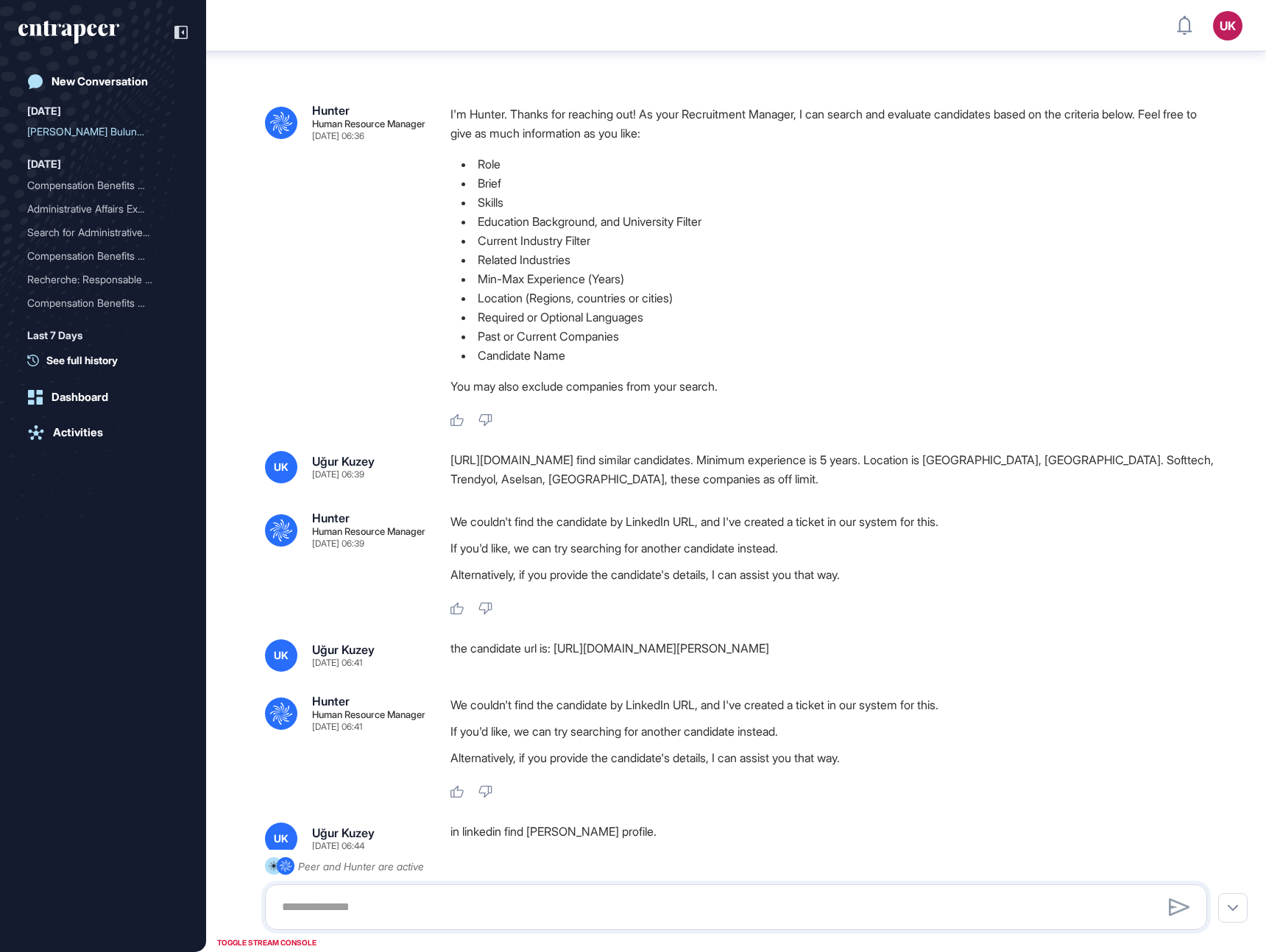
scroll to position [246, 0]
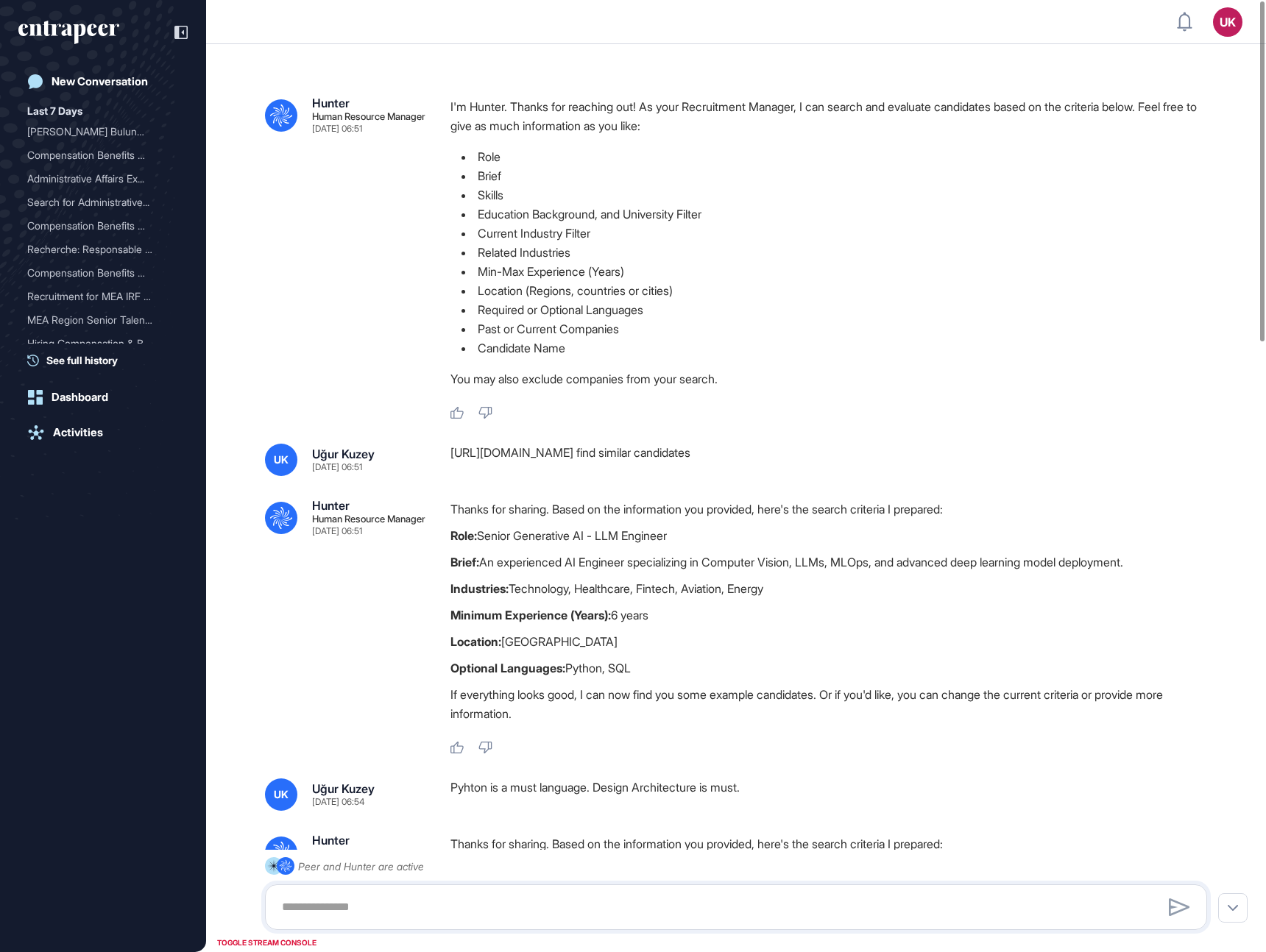
click at [471, 451] on div "https://www.linkedin.com/in/ozgur123a/ find similar candidates" at bounding box center [834, 460] width 769 height 33
copy div "https://www.linkedin.com/in/ozgur123a/ find similar candidates .cls-2{fill:#fff}"
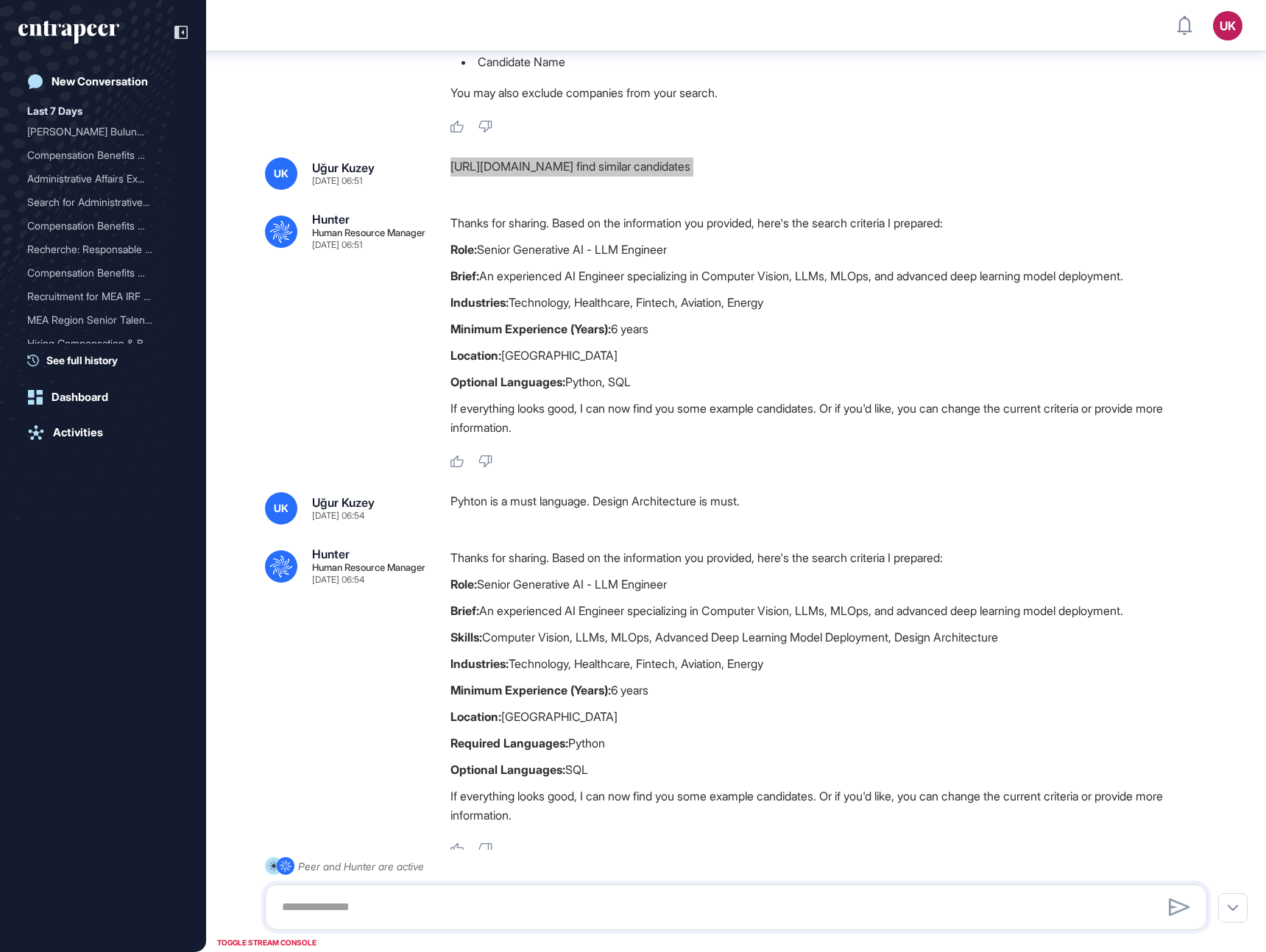
scroll to position [294, 0]
click at [476, 501] on div "Pyhton is a must language. Design Architecture is must." at bounding box center [834, 508] width 769 height 33
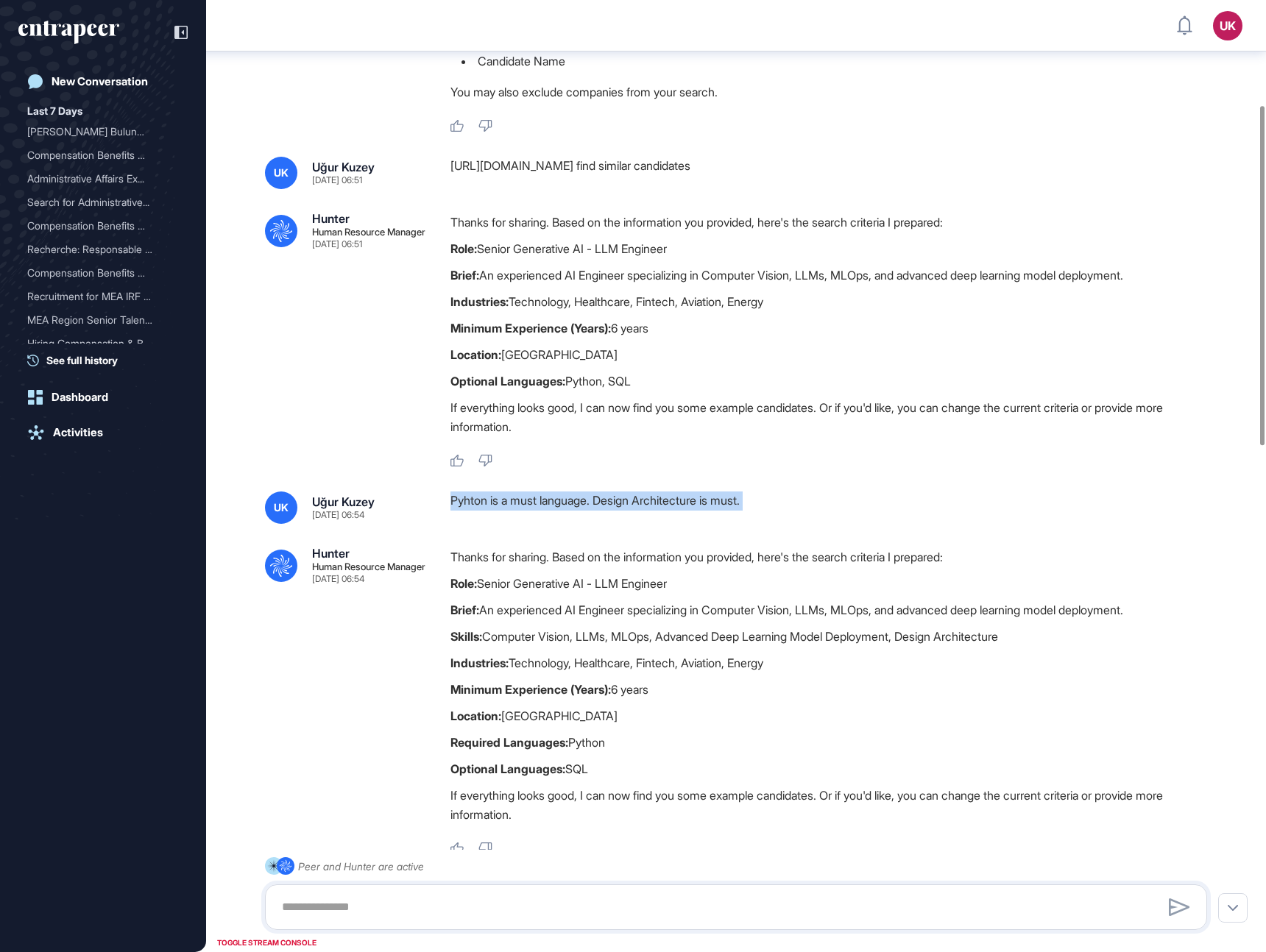
click at [476, 501] on div "Pyhton is a must language. Design Architecture is must." at bounding box center [834, 508] width 769 height 33
copy div "Pyhton is a must language. Design Architecture is must. .cls-2{fill:#fff}"
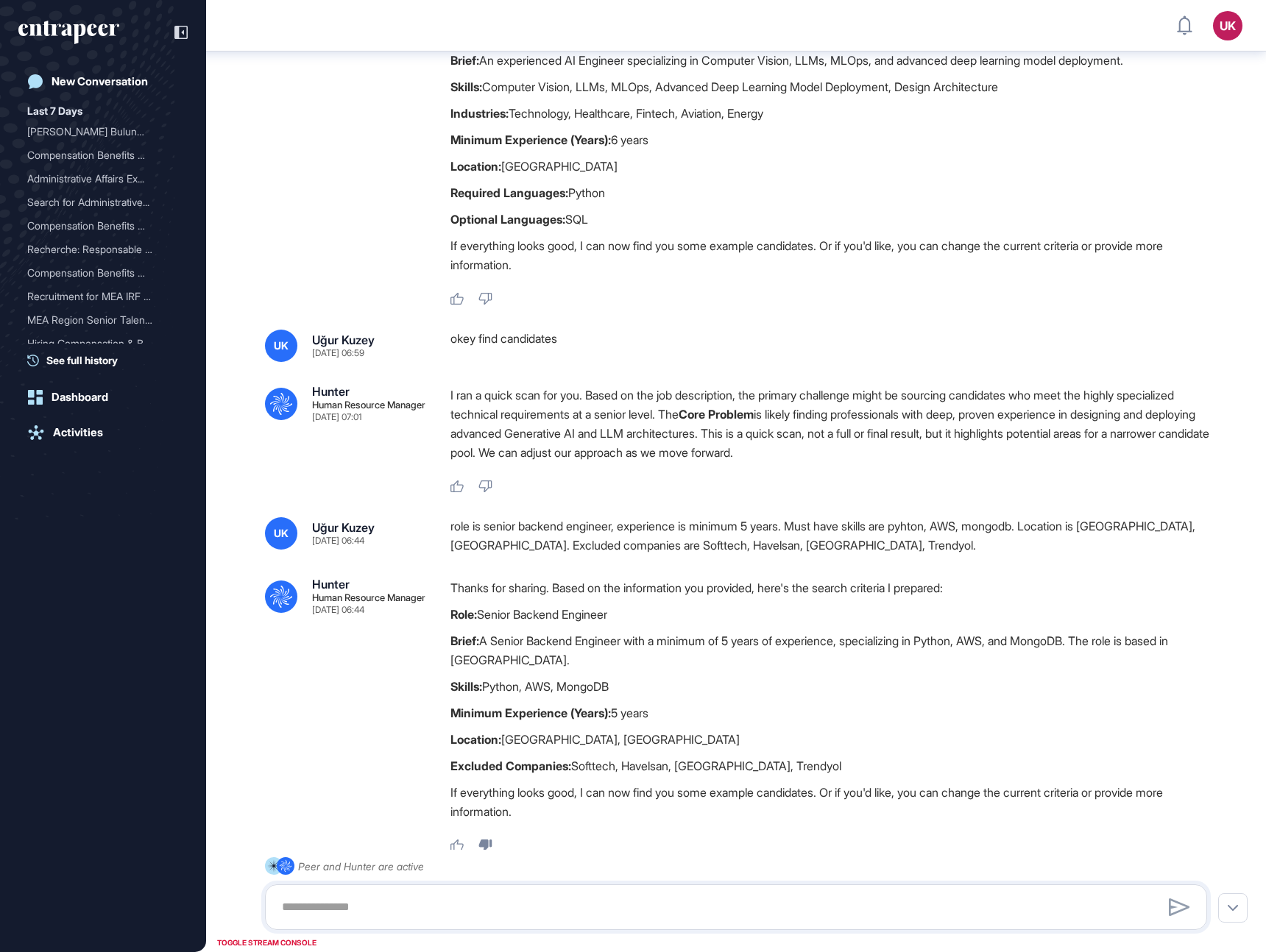
scroll to position [845, 0]
click at [490, 340] on div "okey find candidates" at bounding box center [834, 345] width 769 height 33
copy div "okey find candidates .cls-2{fill:#fff}"
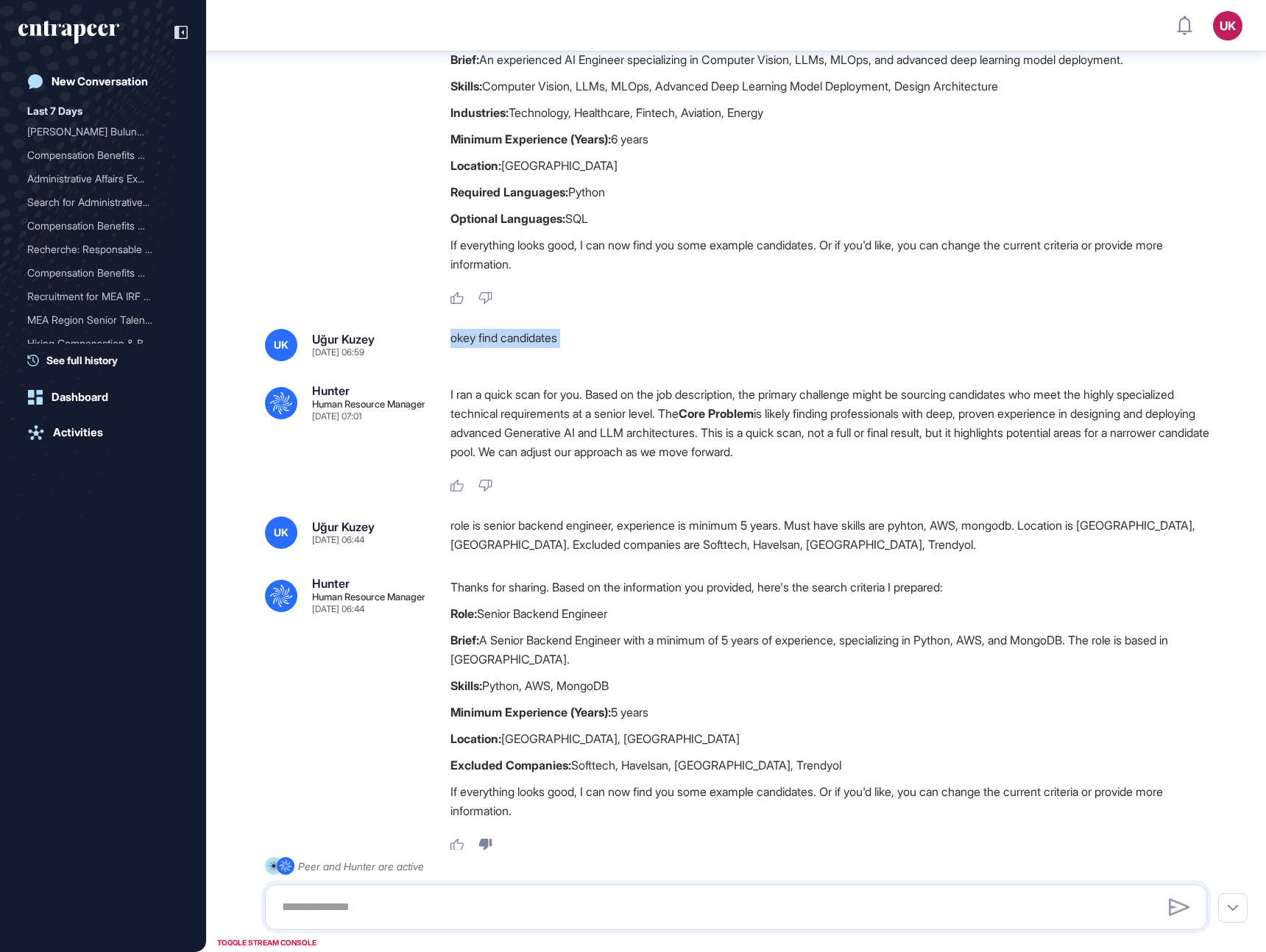
click at [587, 528] on div "role is senior backend engineer, experience is minimum 5 years. Must have skill…" at bounding box center [834, 535] width 769 height 38
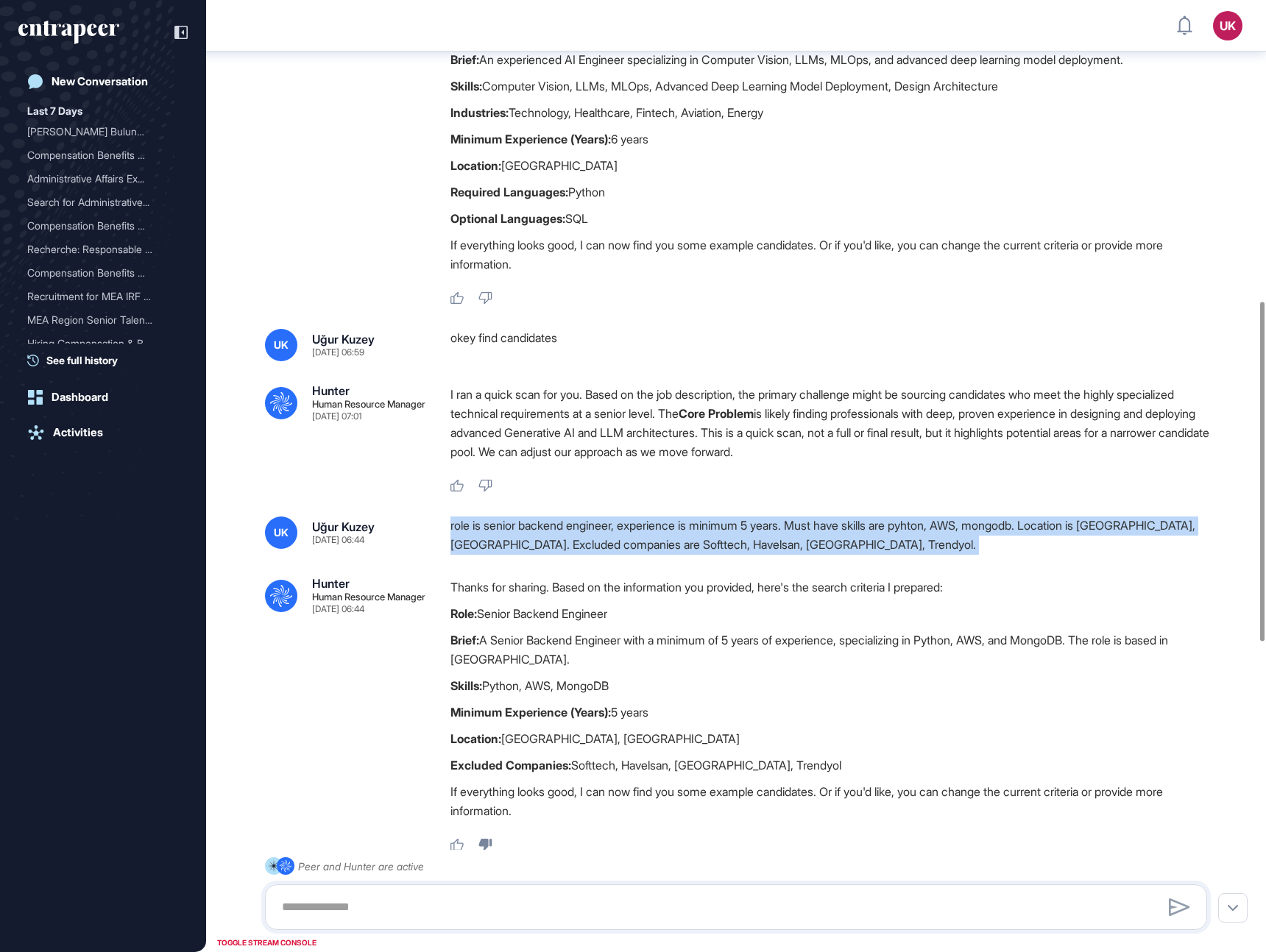
click at [587, 528] on div "role is senior backend engineer, experience is minimum 5 years. Must have skill…" at bounding box center [834, 535] width 769 height 38
copy div "role is senior backend engineer, experience is minimum 5 years. Must have skill…"
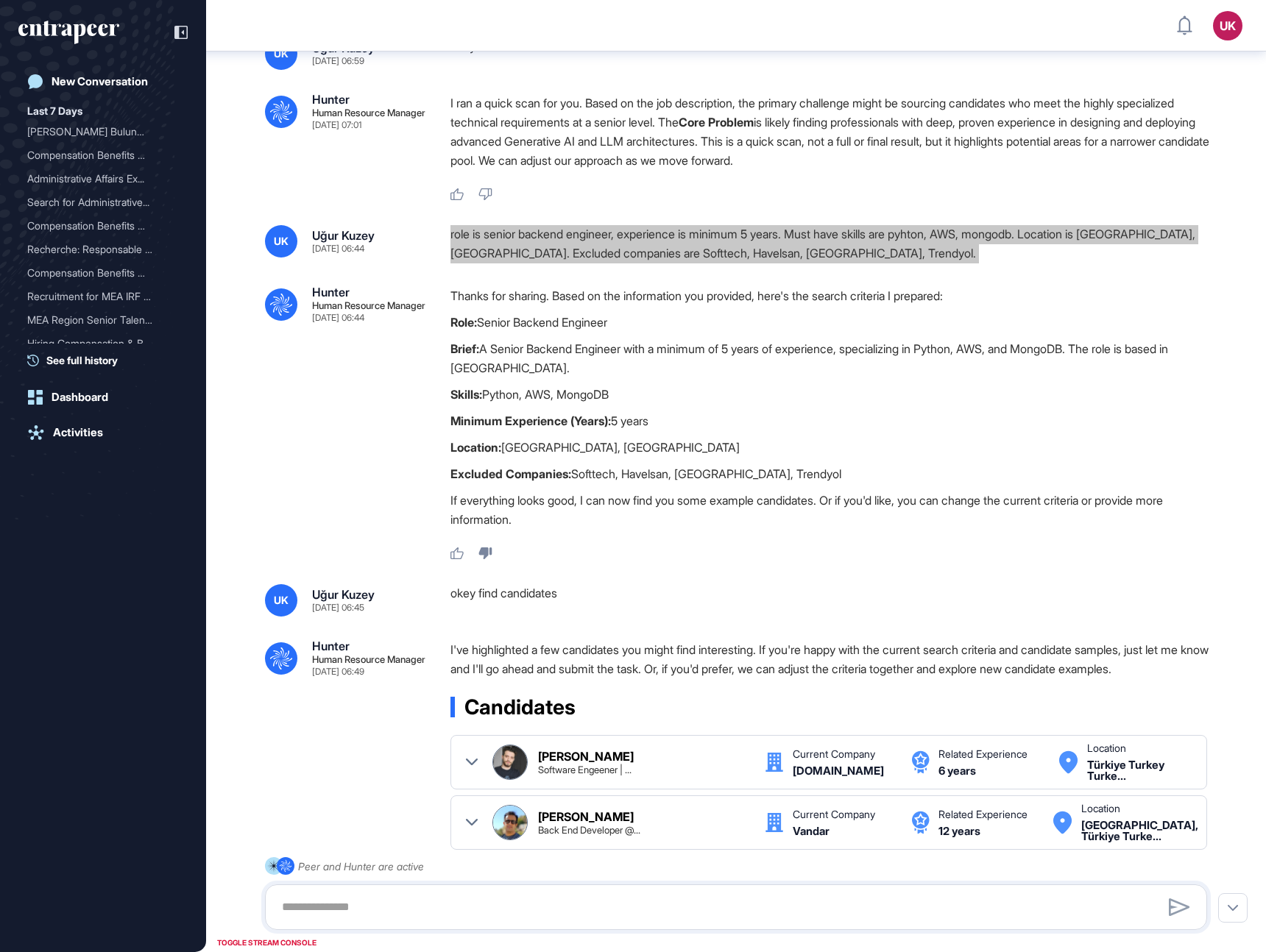
scroll to position [1264, 0]
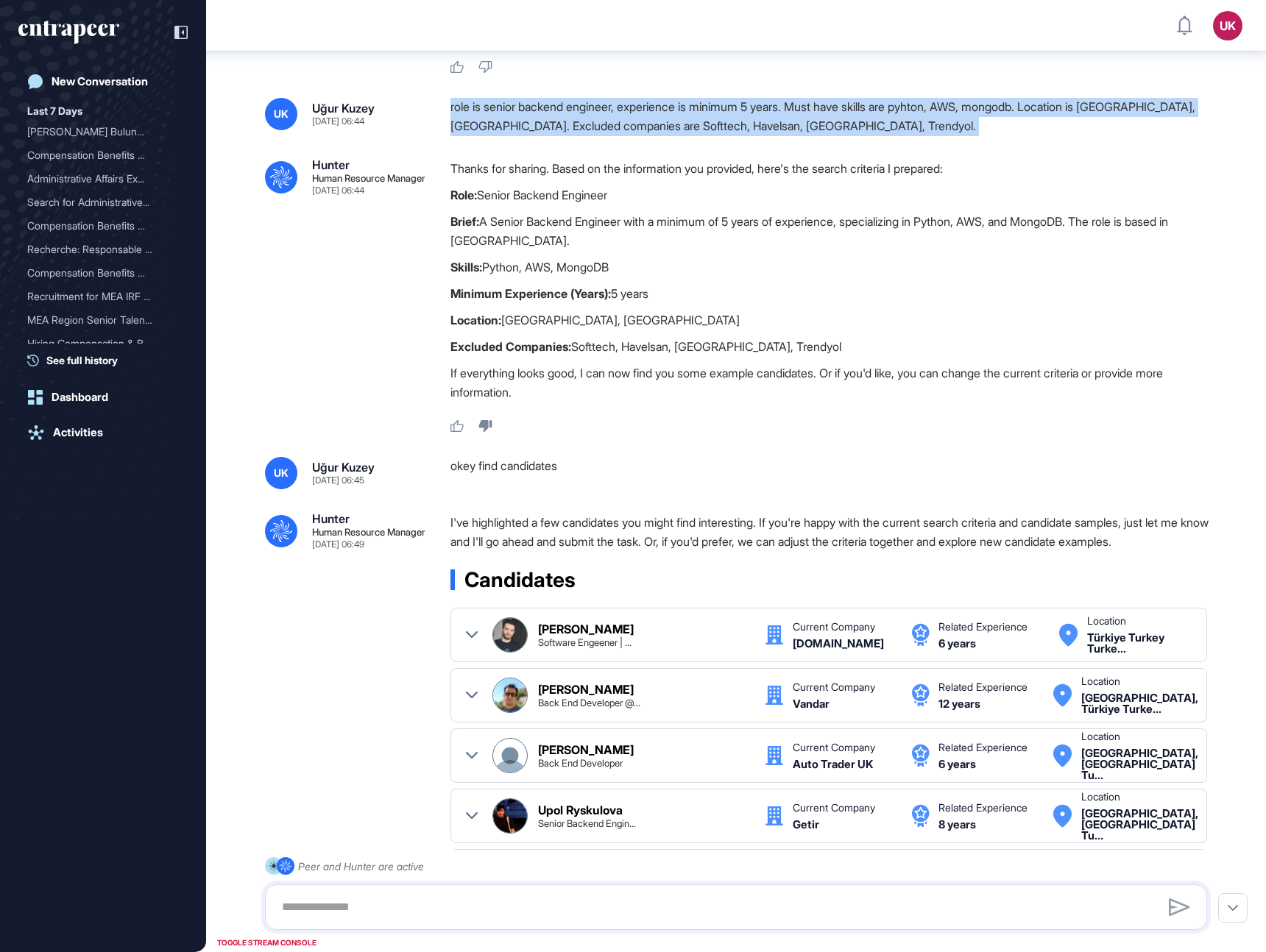
click at [512, 465] on div "okey find candidates" at bounding box center [834, 473] width 769 height 33
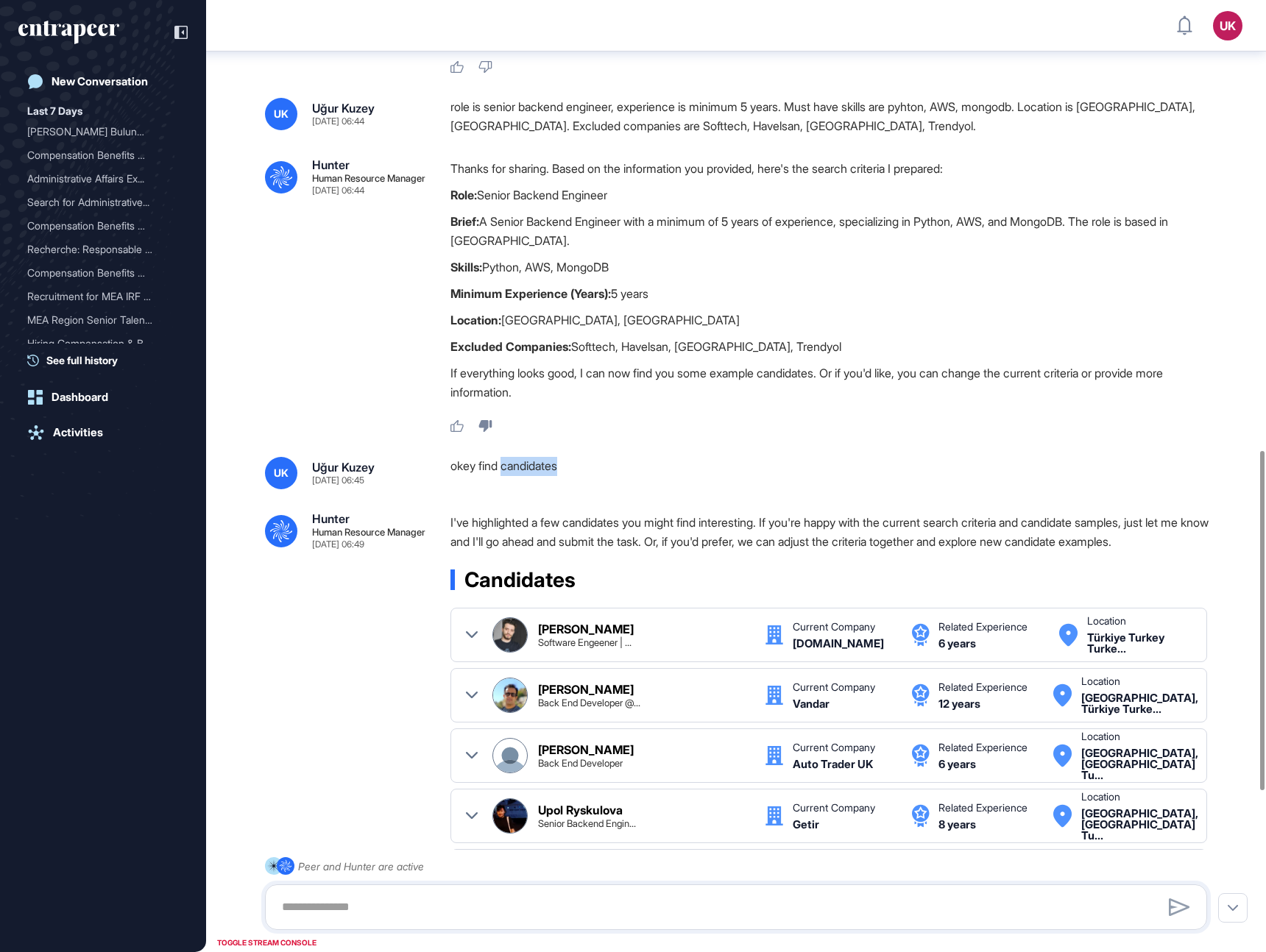
click at [512, 465] on div "okey find candidates" at bounding box center [834, 473] width 769 height 33
copy div "okey find candidates .cls-2{fill:#fff}"
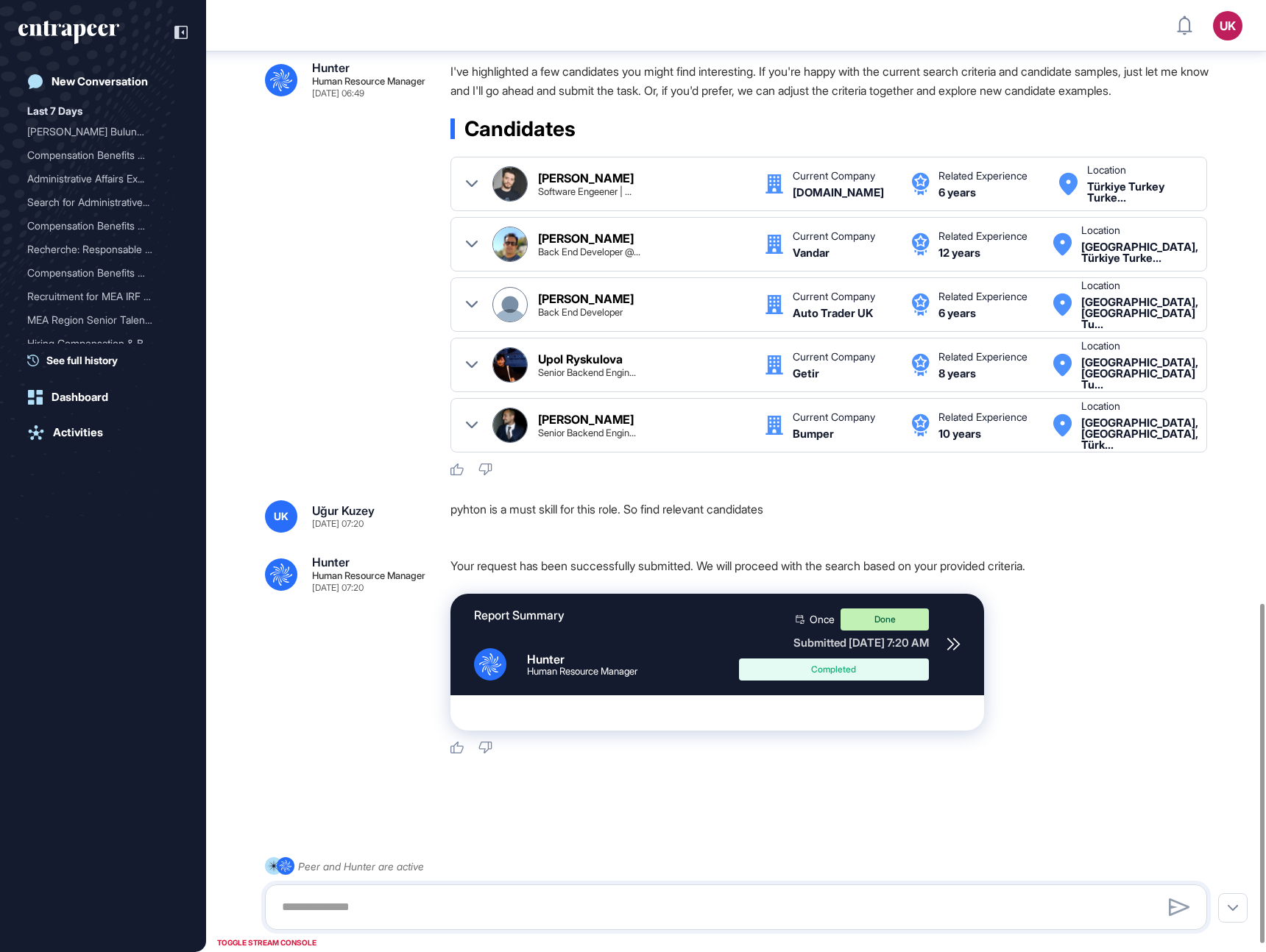
scroll to position [1576, 0]
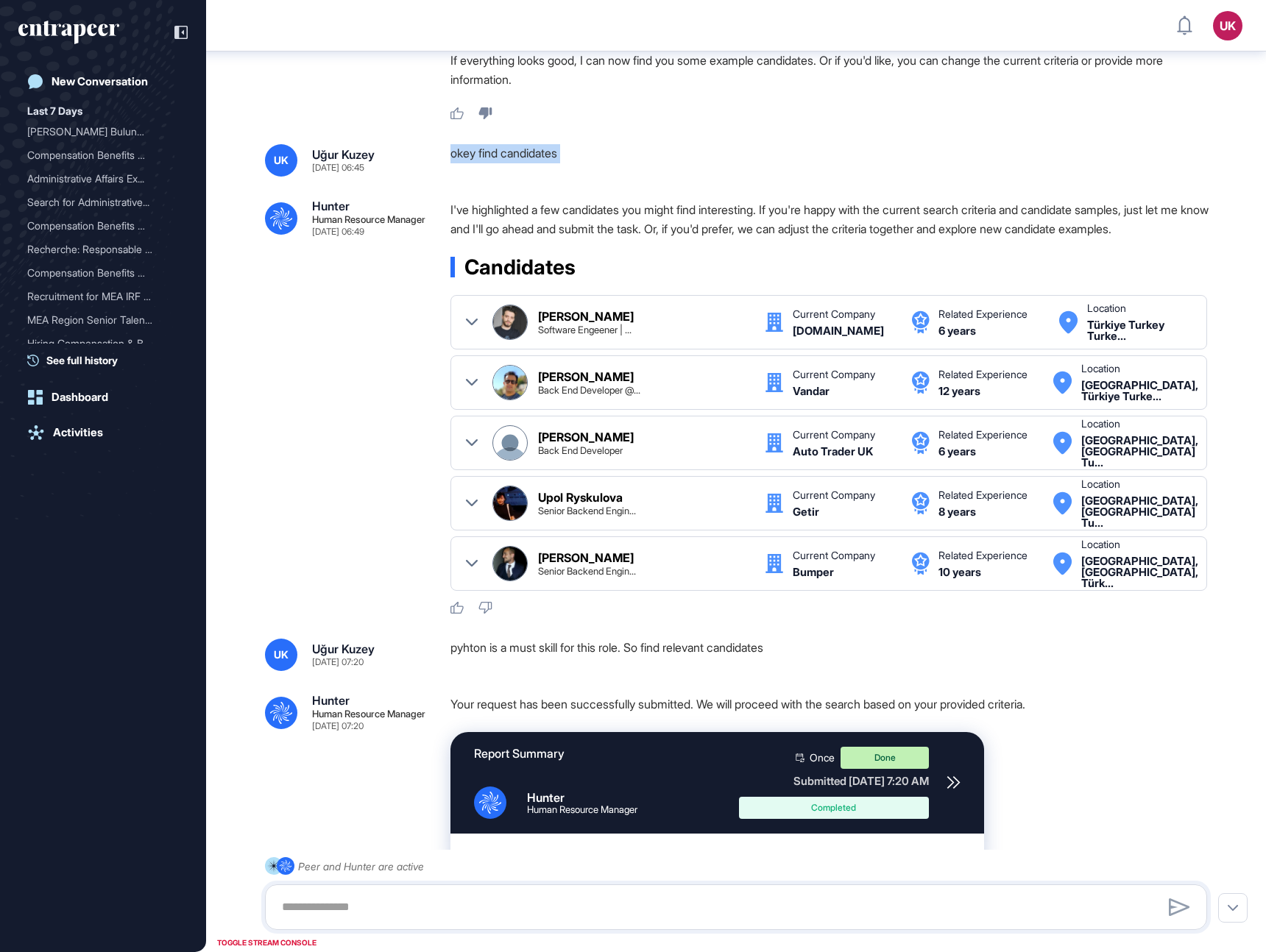
click at [519, 151] on div "okey find candidates" at bounding box center [834, 160] width 769 height 33
copy div "okey find candidates .cls-2{fill:#fff}"
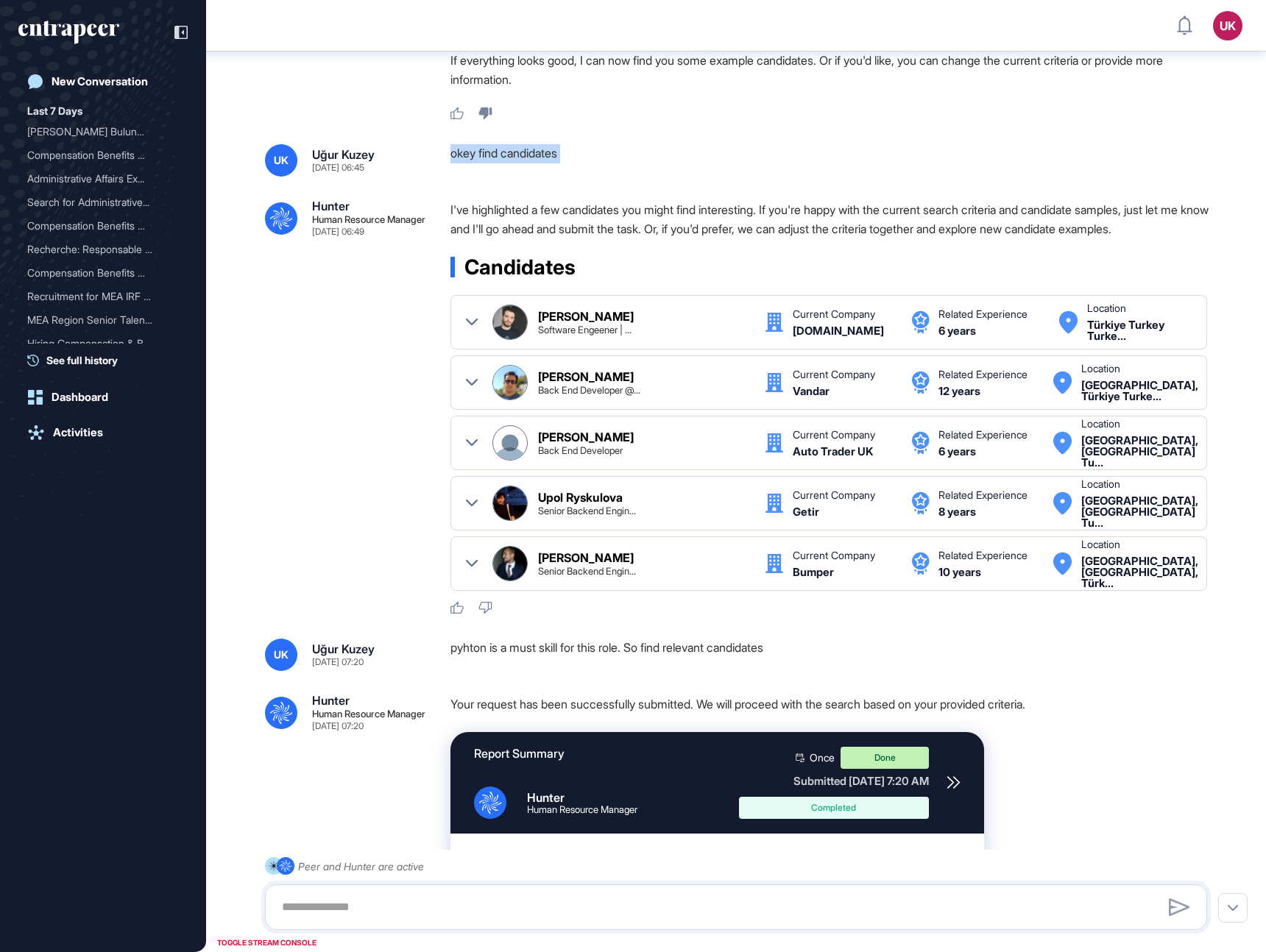
click at [458, 646] on div "pyhton is a must skill for this role. So find relevant candidates" at bounding box center [834, 655] width 769 height 33
copy div "pyhton is a must skill for this role. So find relevant candidates .cls-2{fill:#…"
click at [329, 470] on div ".cls-2{fill:#fff} Hunter Human Resource Manager Aug 09, 2025 06:49 I've highlig…" at bounding box center [736, 407] width 942 height 415
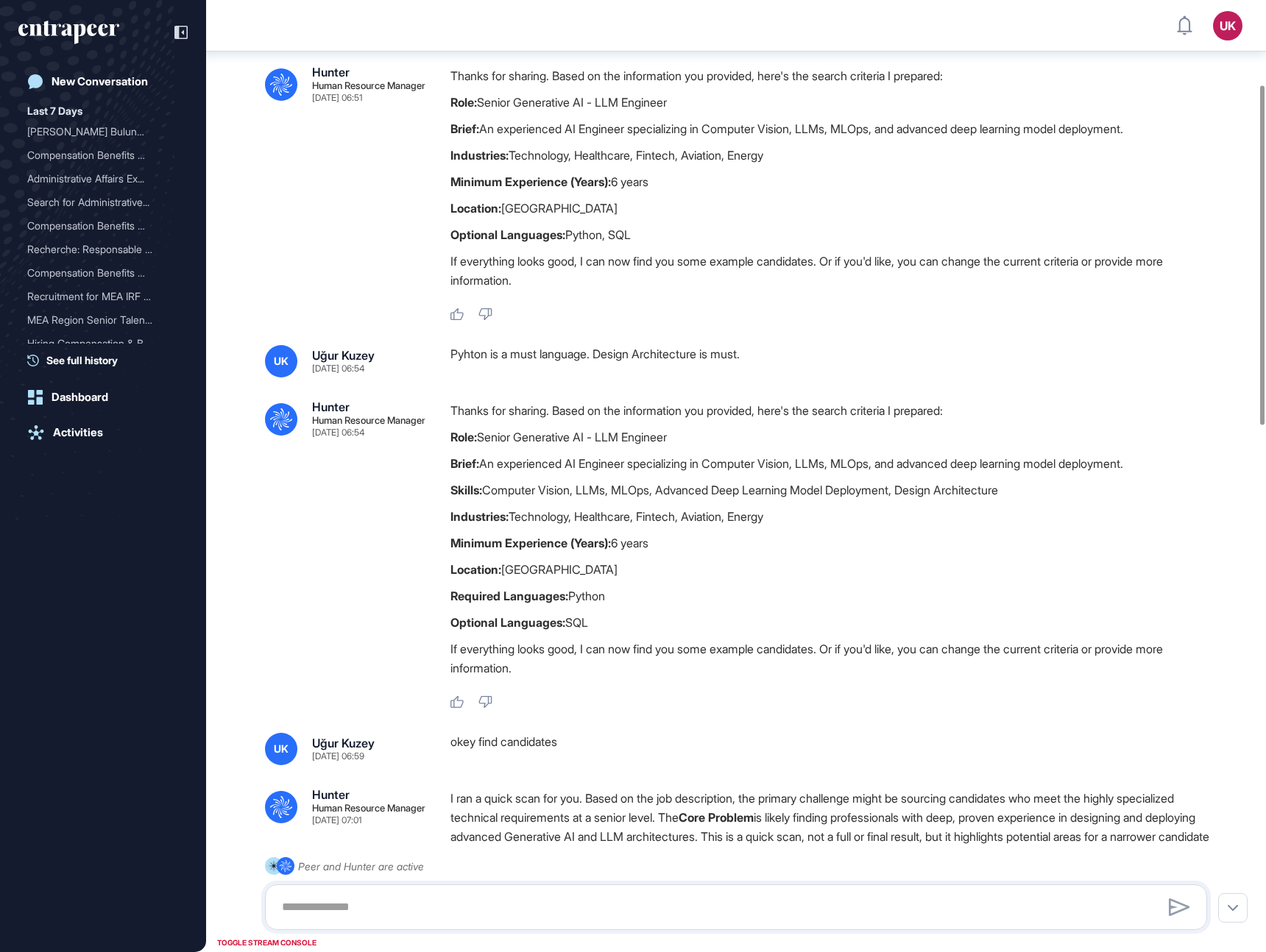
scroll to position [236, 0]
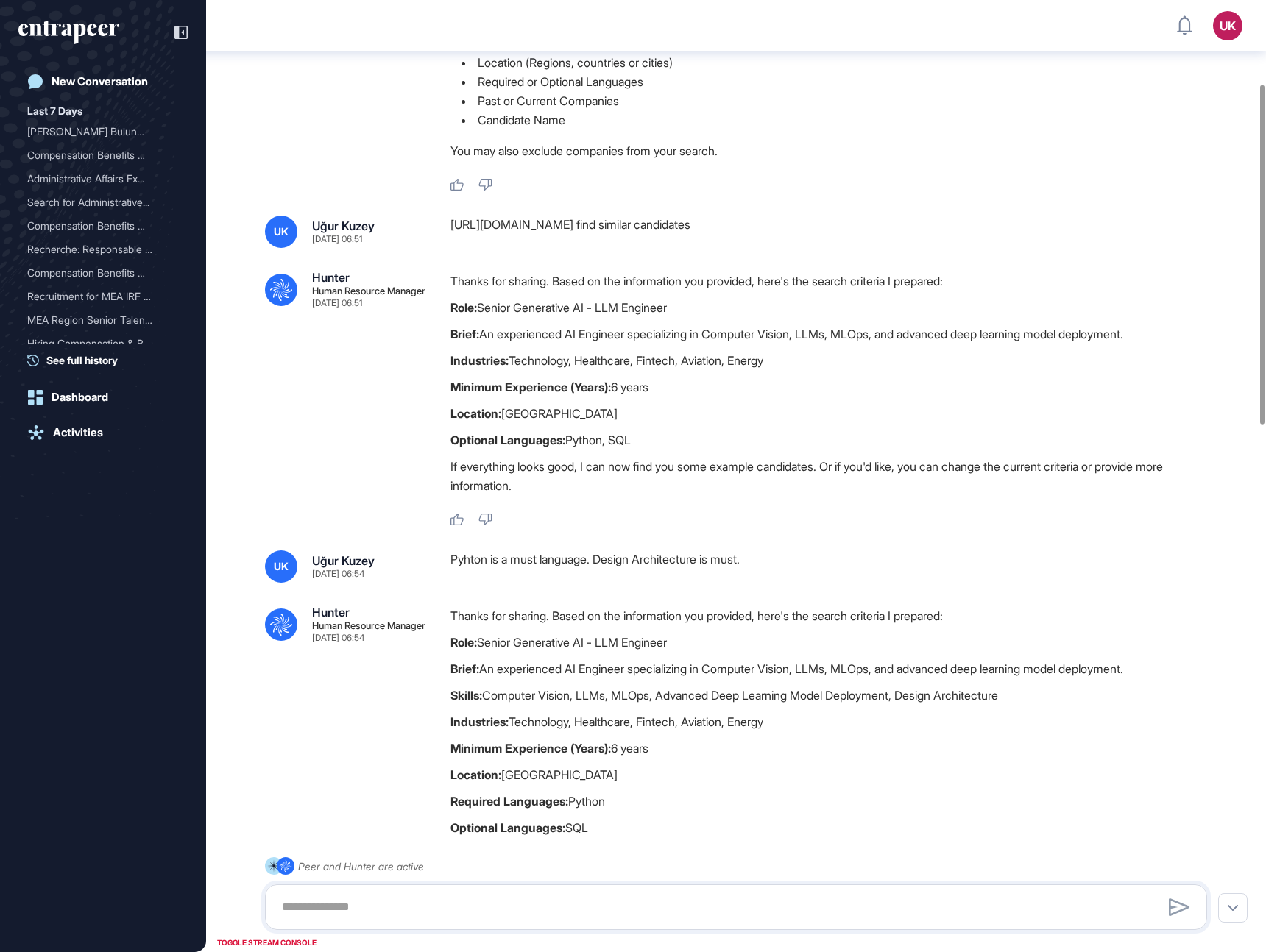
click at [477, 558] on div "Pyhton is a must language. Design Architecture is must." at bounding box center [834, 567] width 769 height 33
copy div "Pyhton is a must language. Design Architecture is must. .cls-2{fill:#fff}"
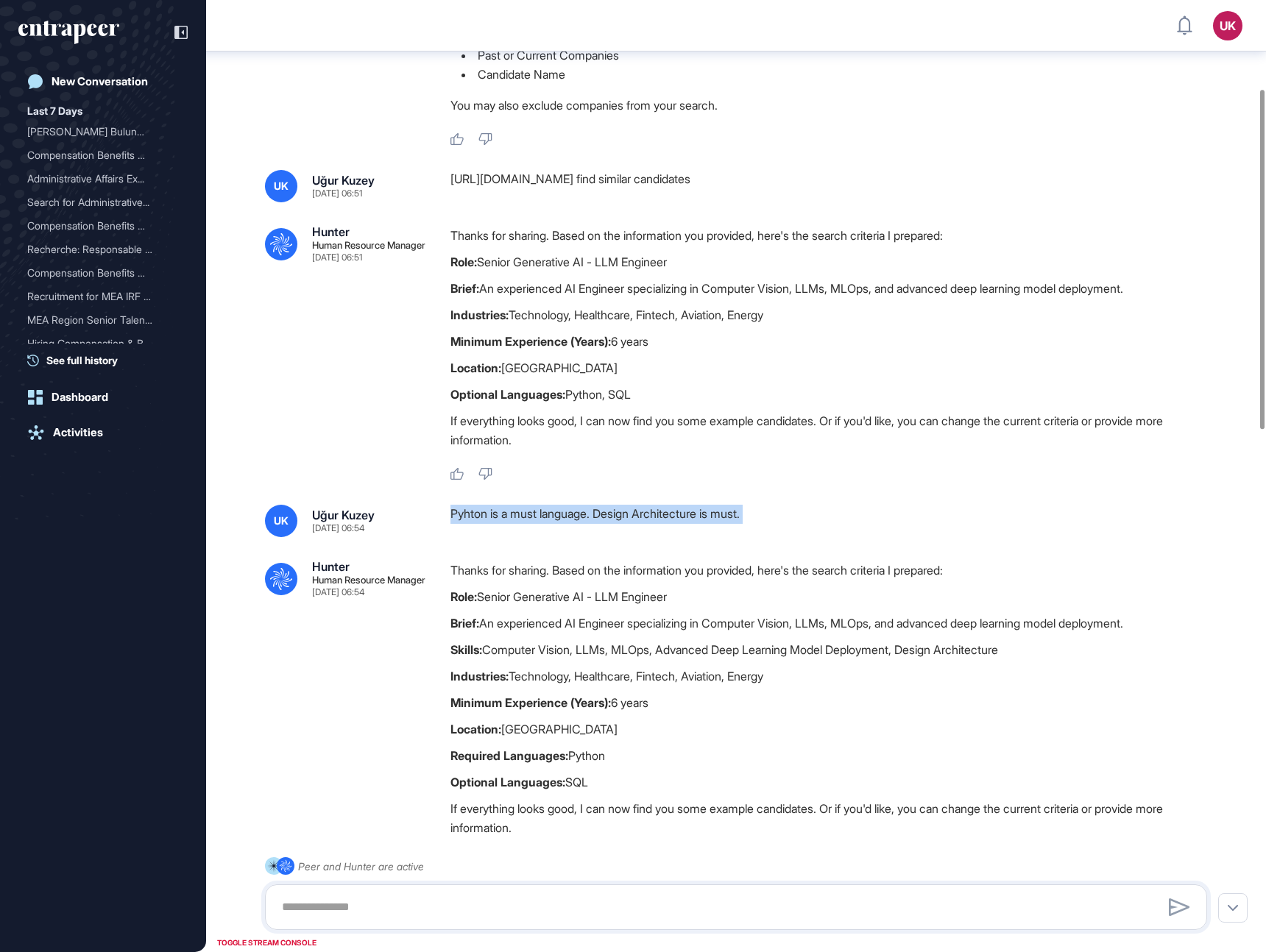
scroll to position [332, 0]
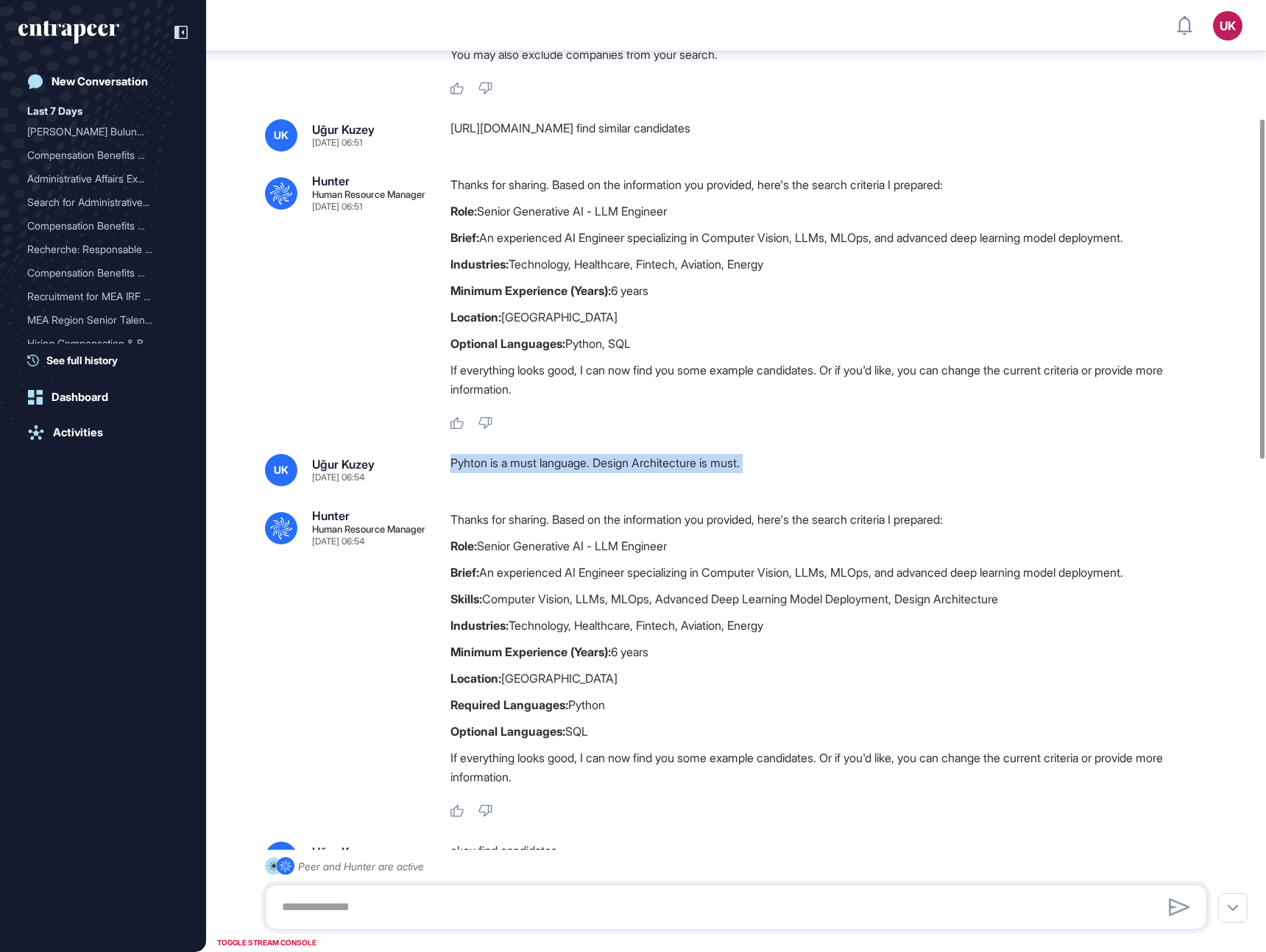
click at [537, 464] on div "Pyhton is a must language. Design Architecture is must." at bounding box center [834, 470] width 769 height 33
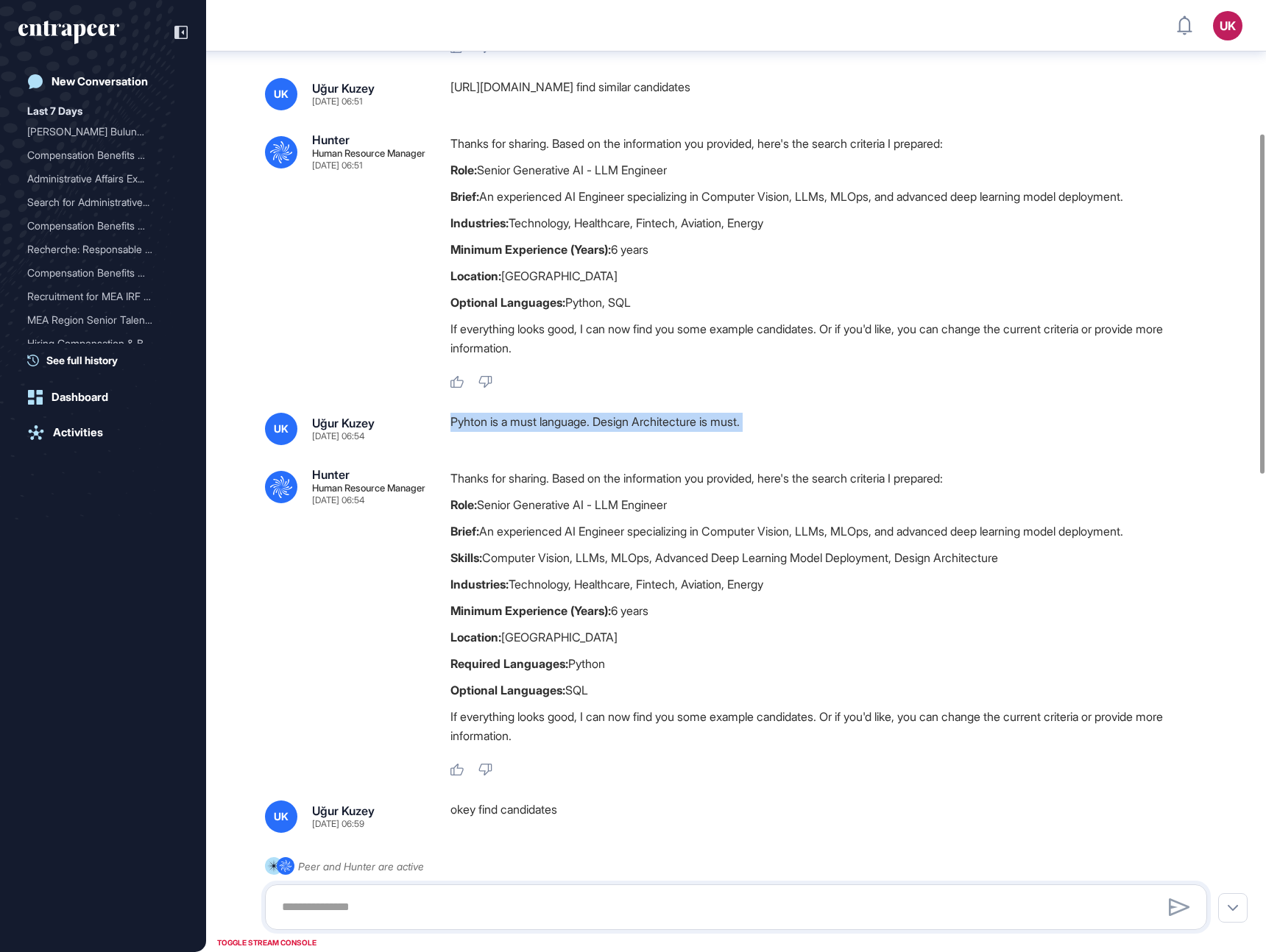
scroll to position [374, 0]
click at [555, 426] on div "Pyhton is a must language. Design Architecture is must." at bounding box center [834, 428] width 769 height 33
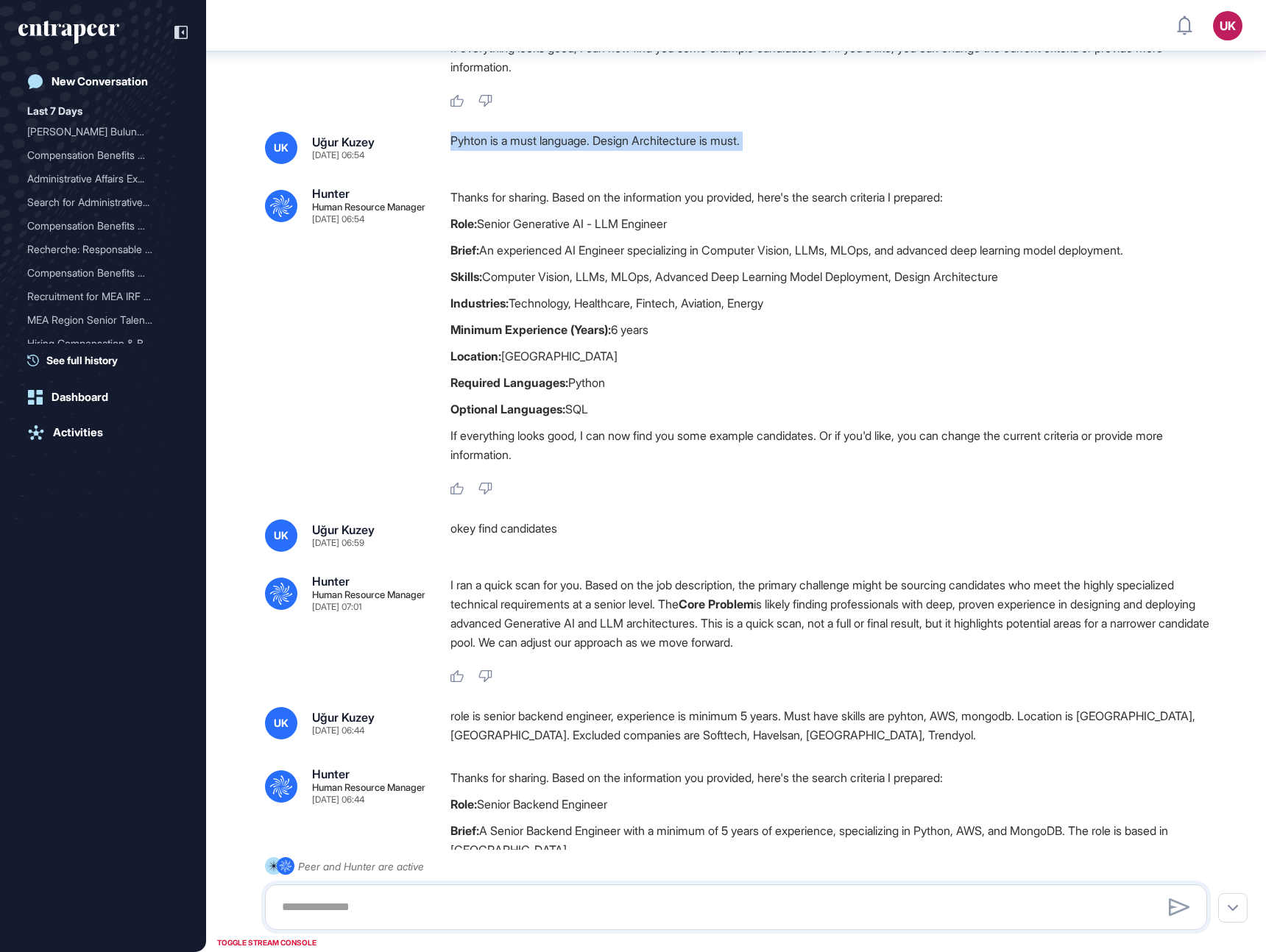
click at [529, 530] on div "okey find candidates" at bounding box center [834, 536] width 769 height 33
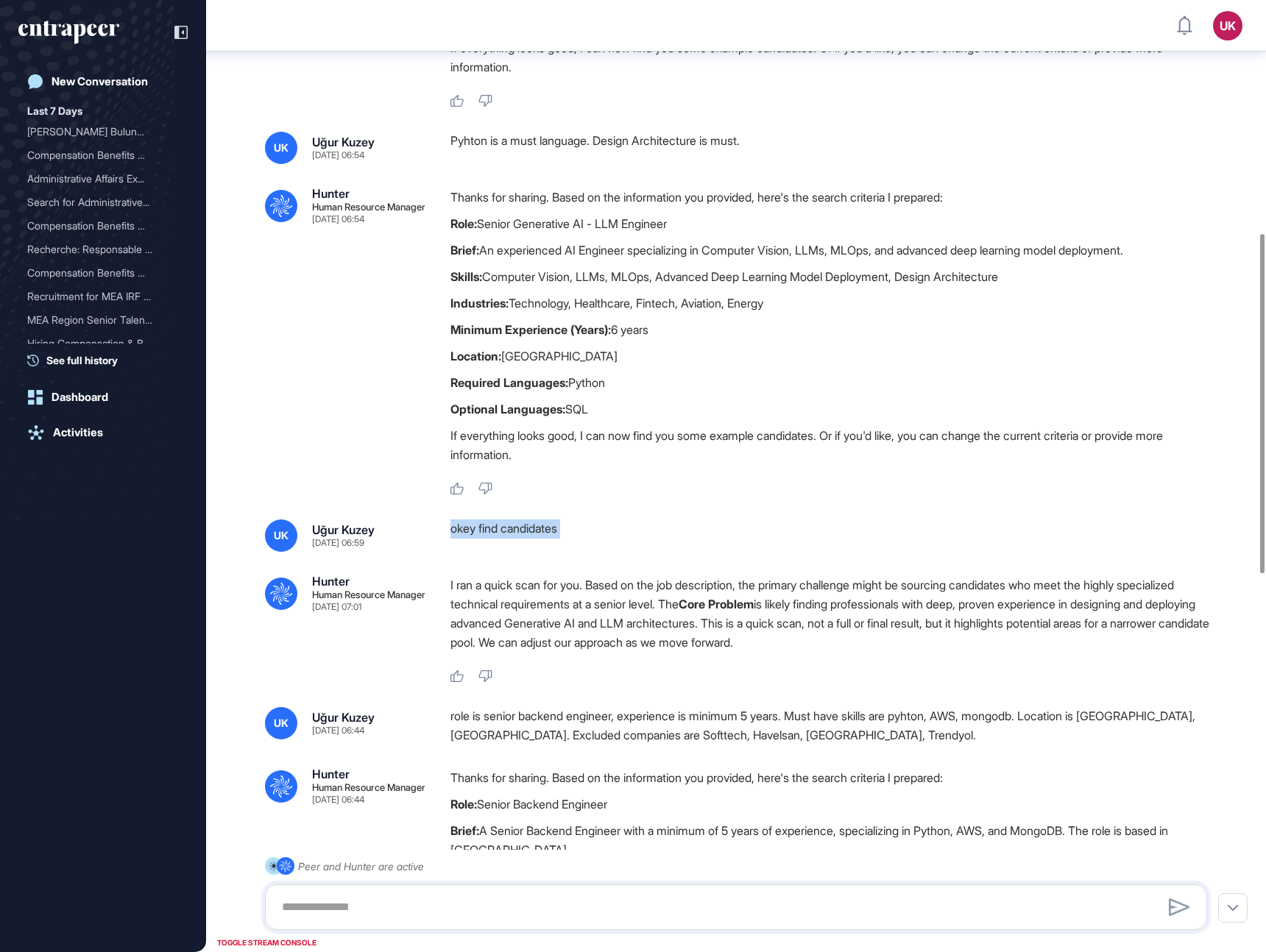
click at [529, 530] on div "okey find candidates" at bounding box center [834, 536] width 769 height 33
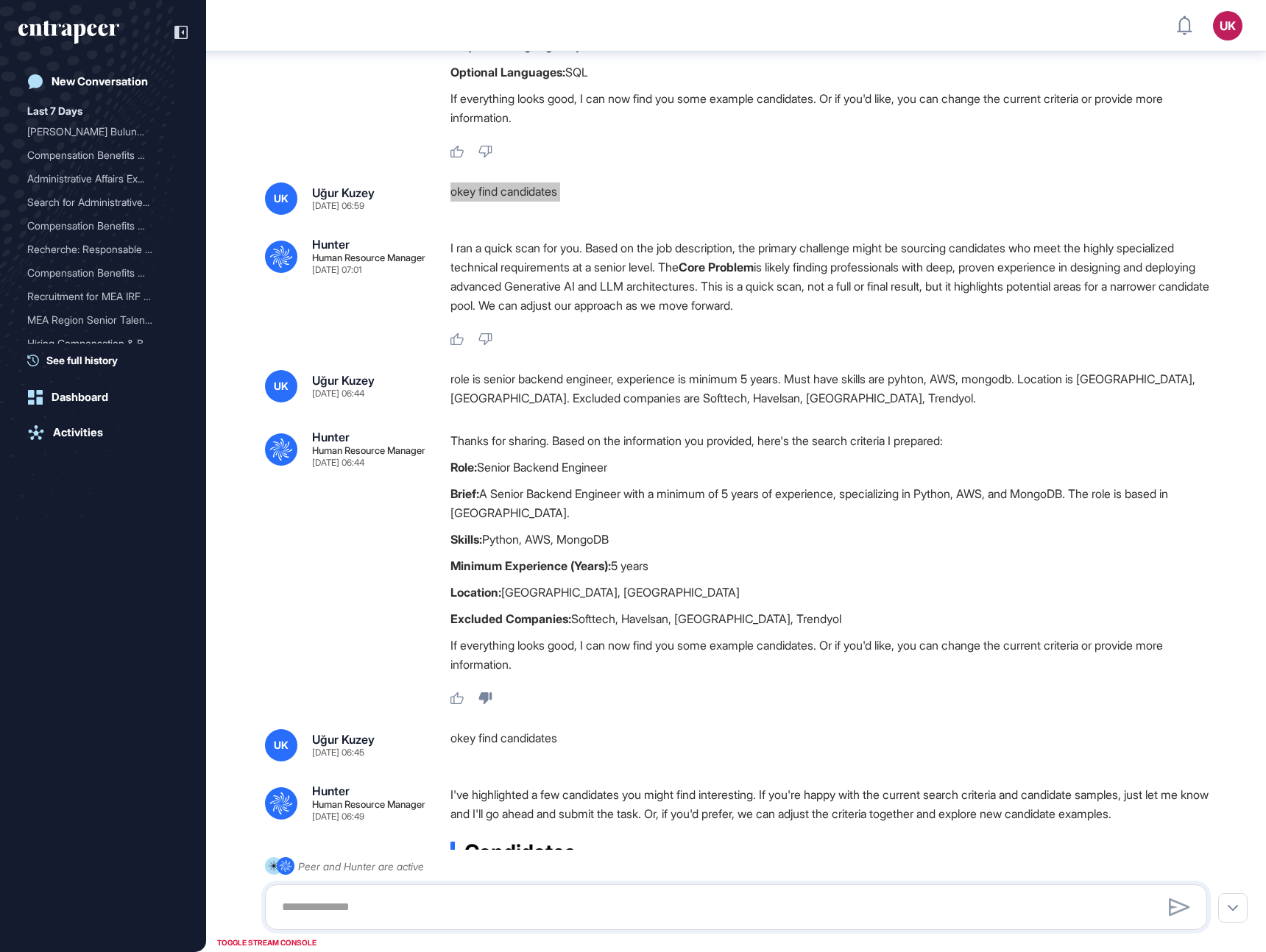
scroll to position [1001, 0]
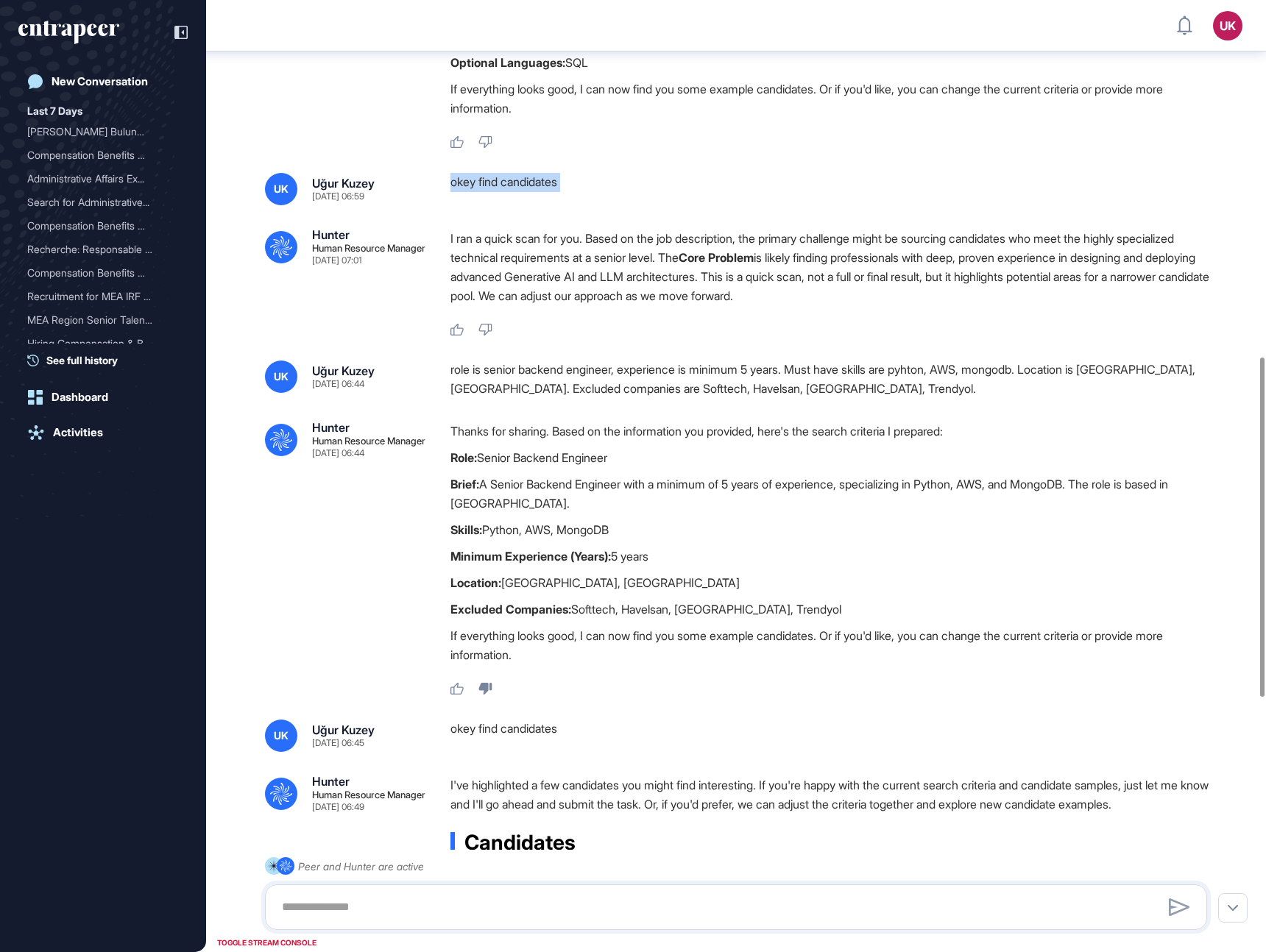
click at [543, 377] on div "role is senior backend engineer, experience is minimum 5 years. Must have skill…" at bounding box center [834, 379] width 769 height 38
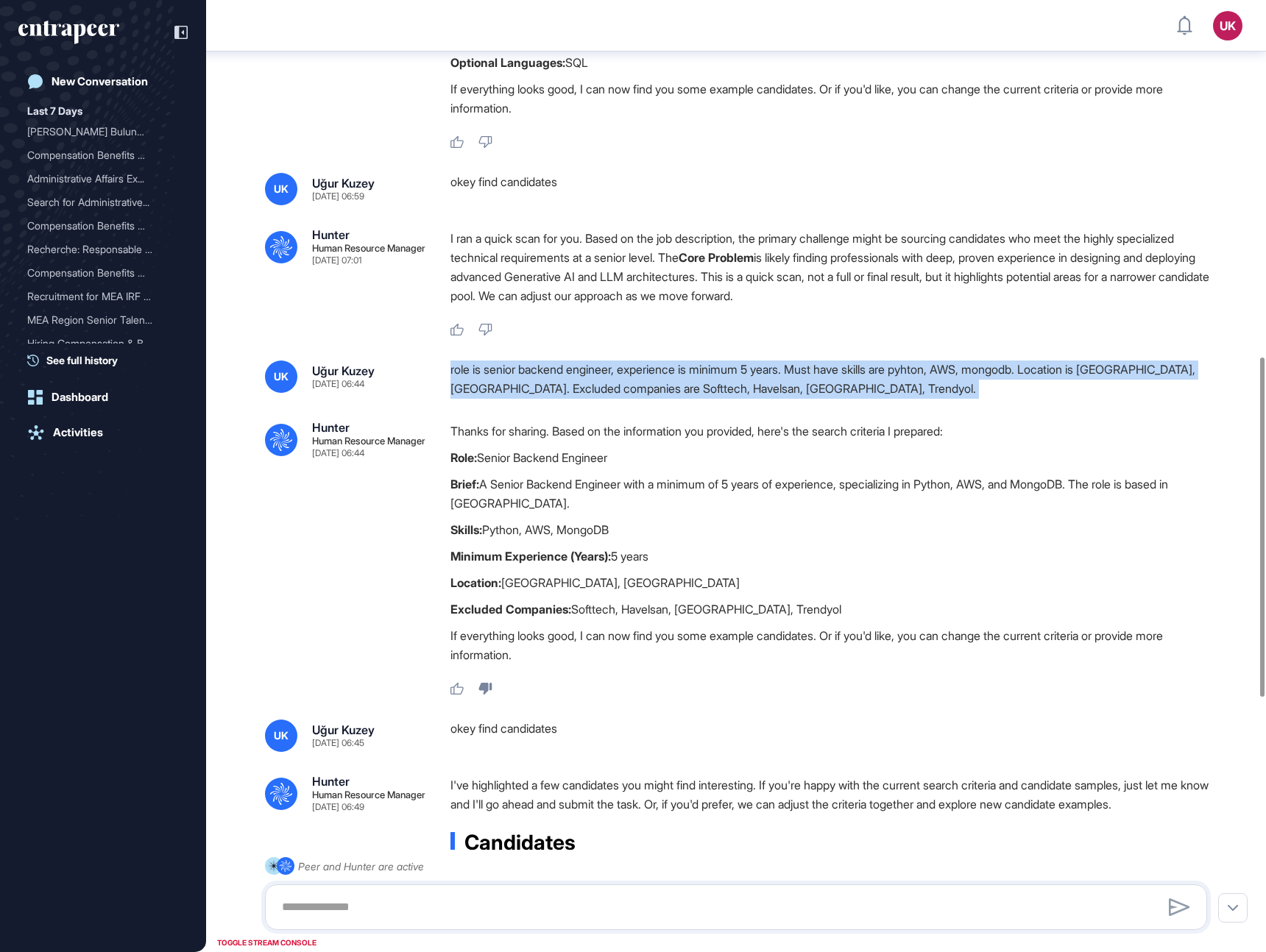
click at [543, 377] on div "role is senior backend engineer, experience is minimum 5 years. Must have skill…" at bounding box center [834, 379] width 769 height 38
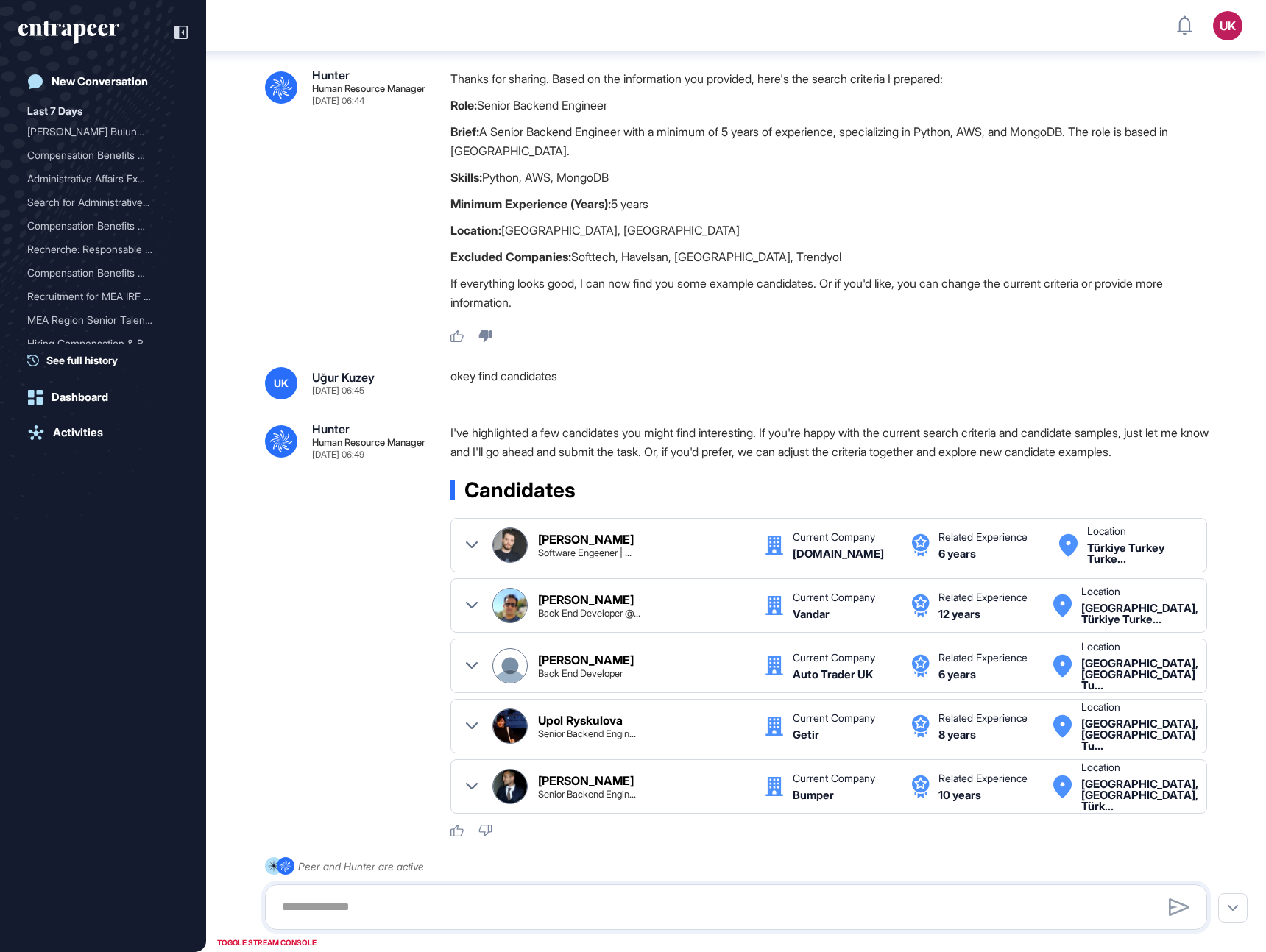
scroll to position [1356, 0]
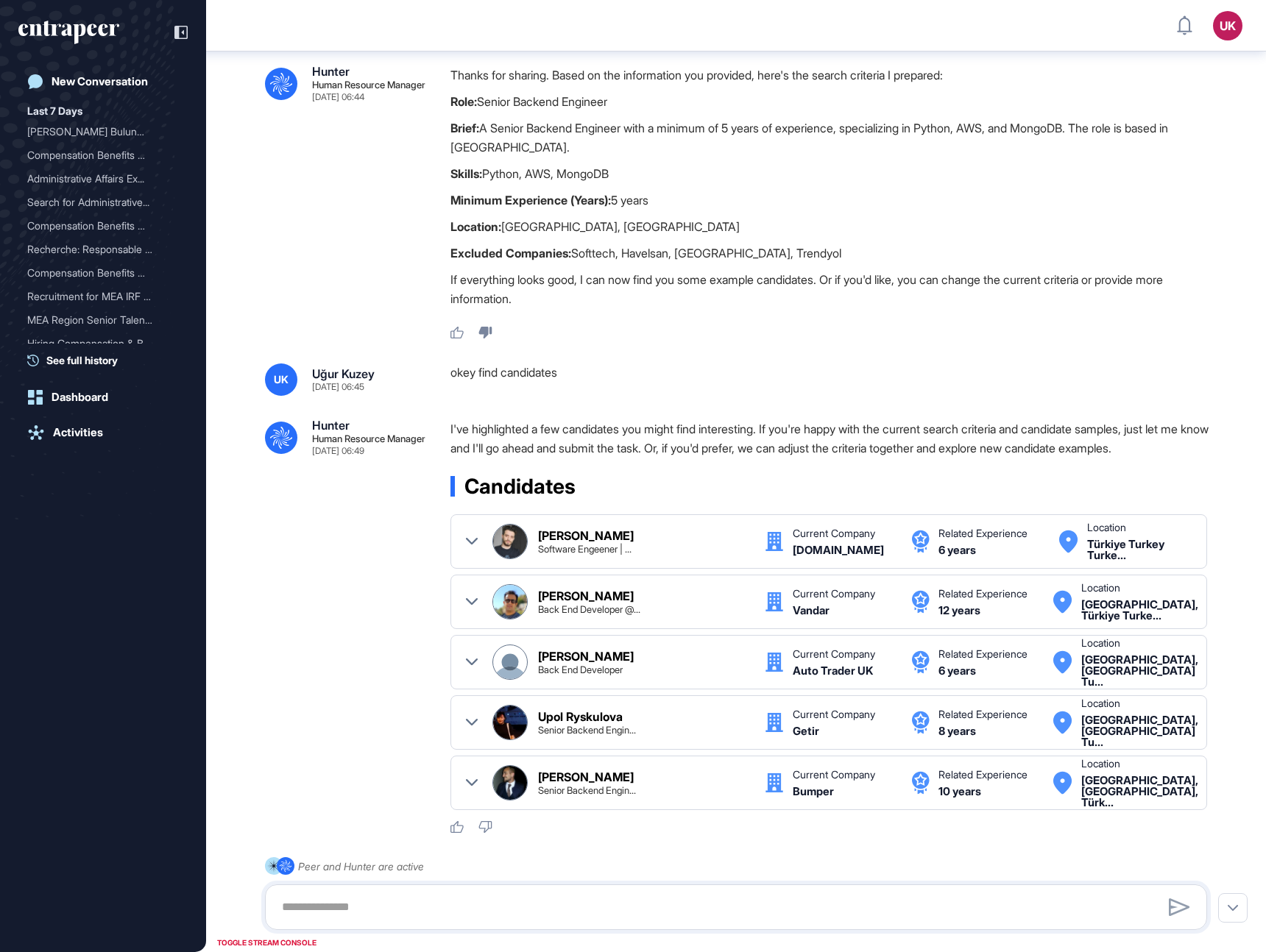
click at [514, 373] on div "okey find candidates" at bounding box center [834, 380] width 769 height 33
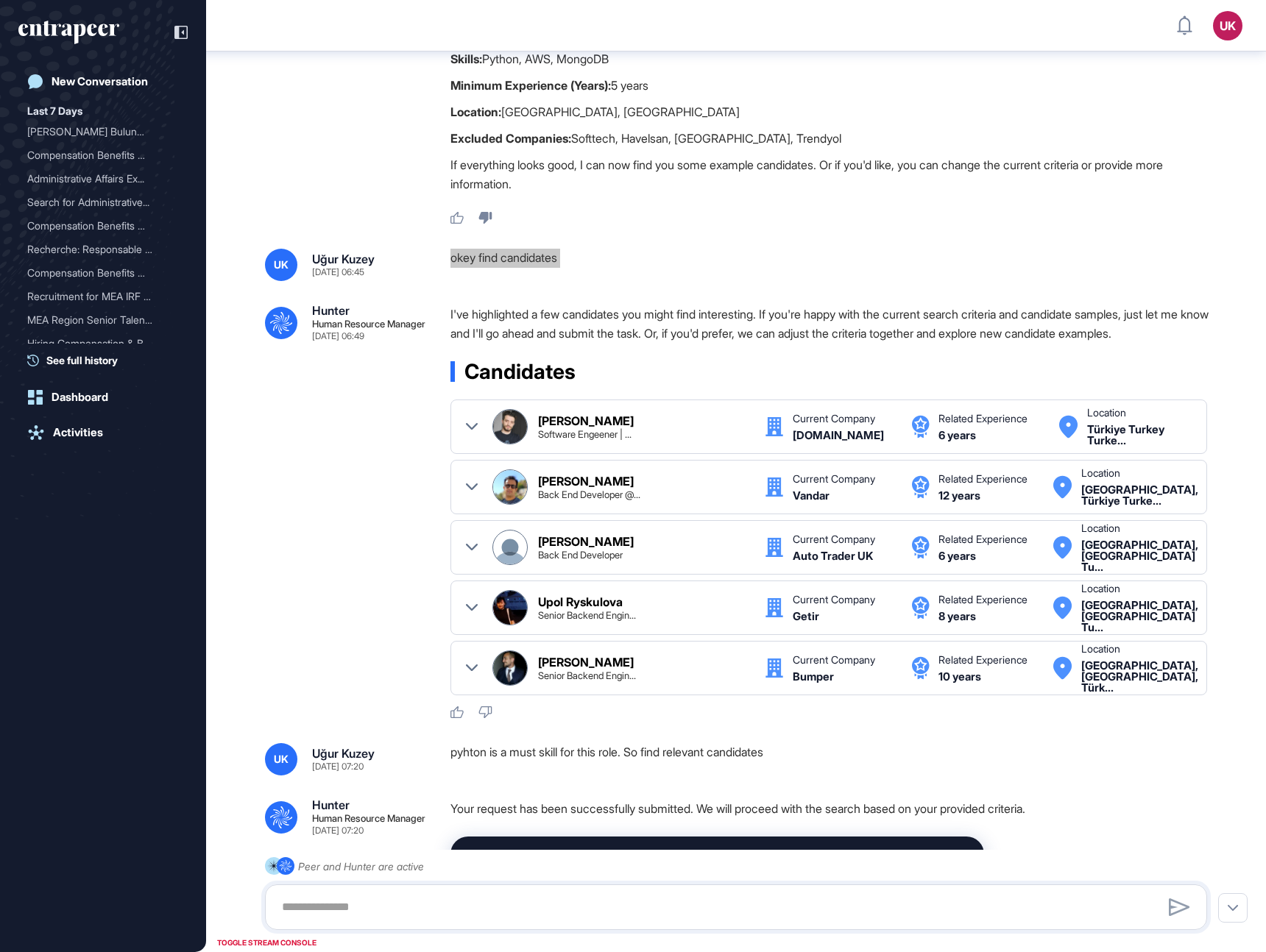
scroll to position [1715, 0]
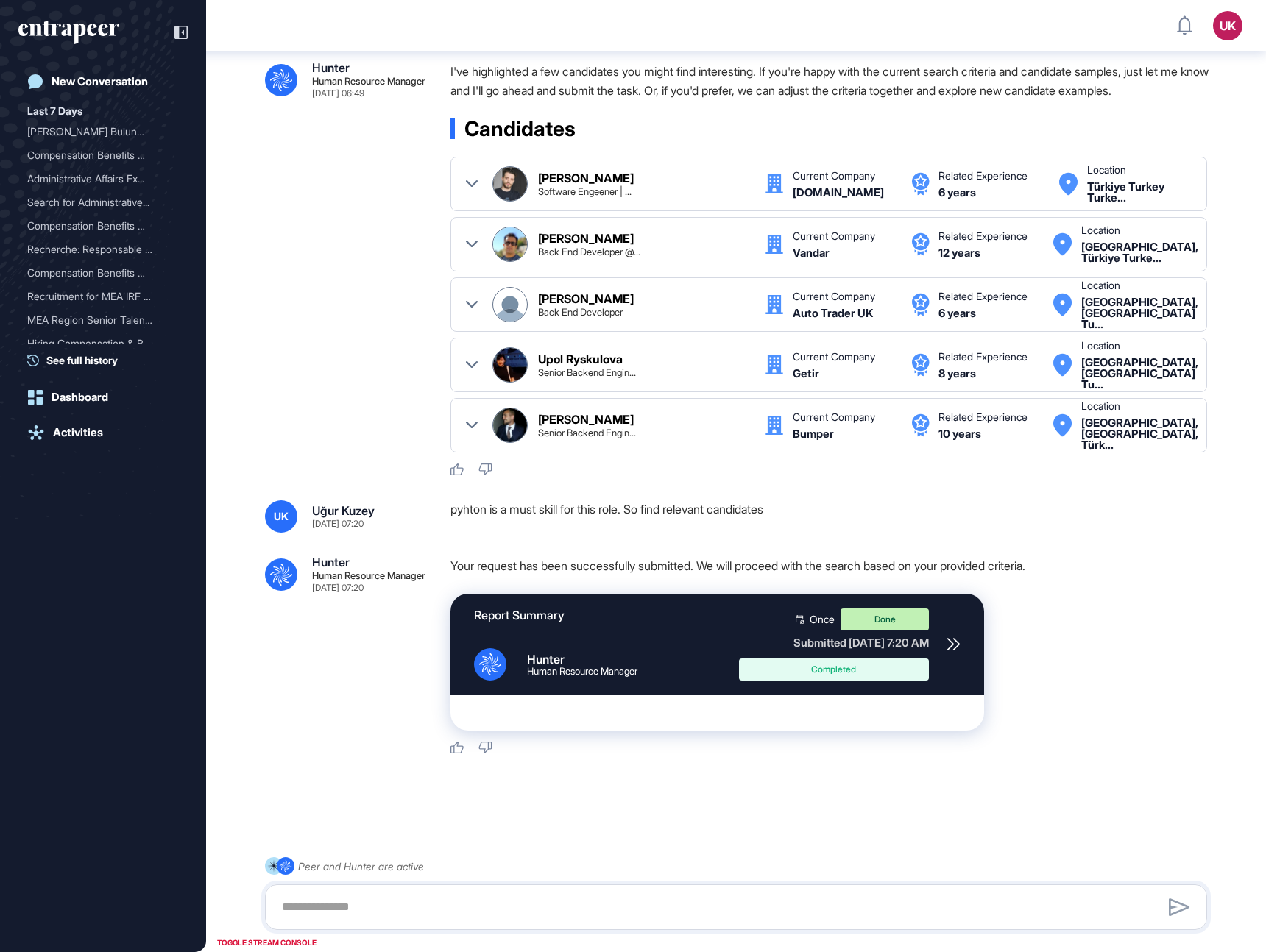
click at [512, 508] on div "pyhton is a must skill for this role. So find relevant candidates" at bounding box center [834, 516] width 769 height 33
click at [956, 648] on icon at bounding box center [953, 643] width 14 height 14
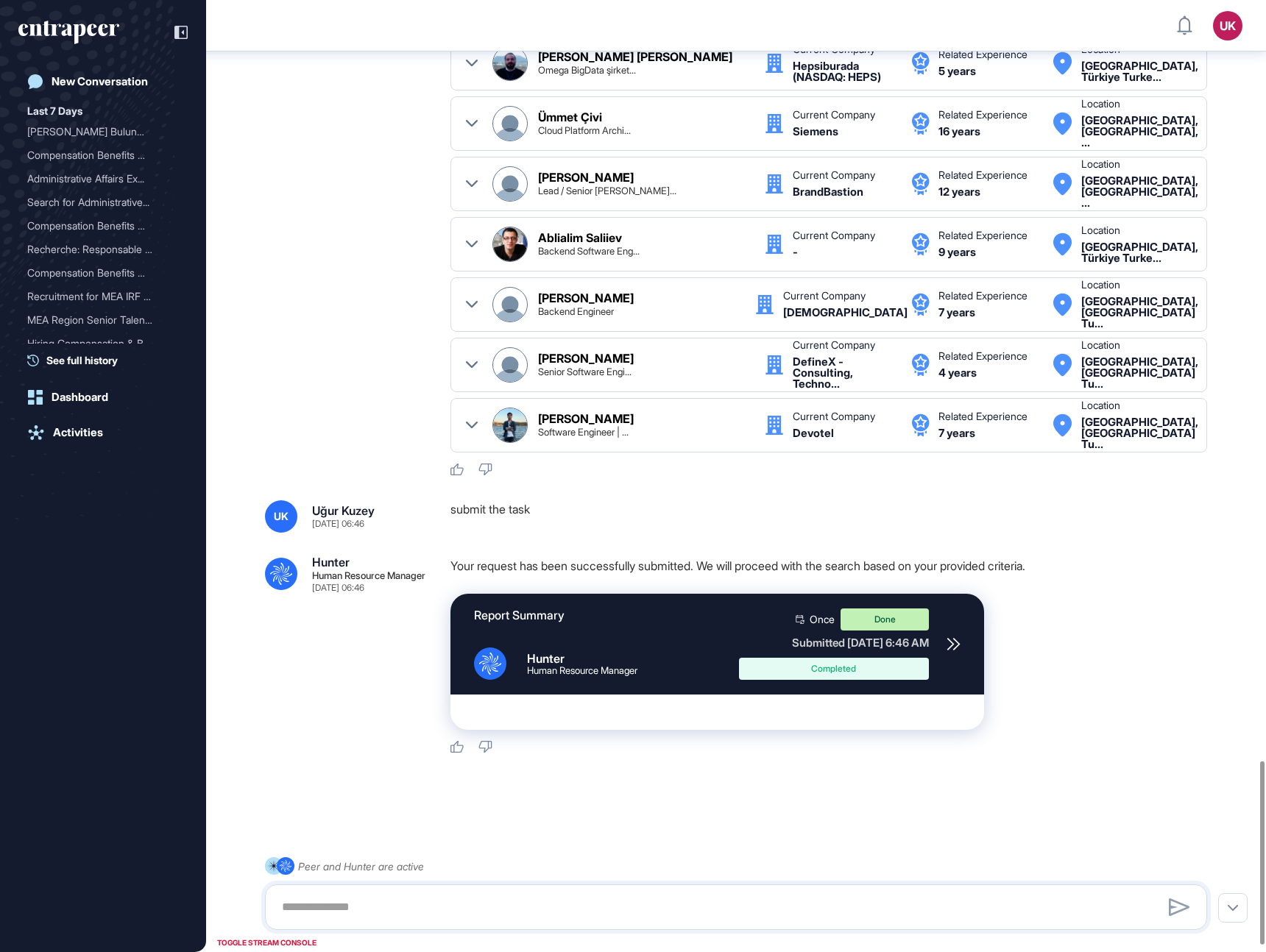
scroll to position [3988, 0]
drag, startPoint x: 956, startPoint y: 644, endPoint x: 833, endPoint y: 449, distance: 230.6
click at [956, 644] on icon at bounding box center [953, 643] width 14 height 14
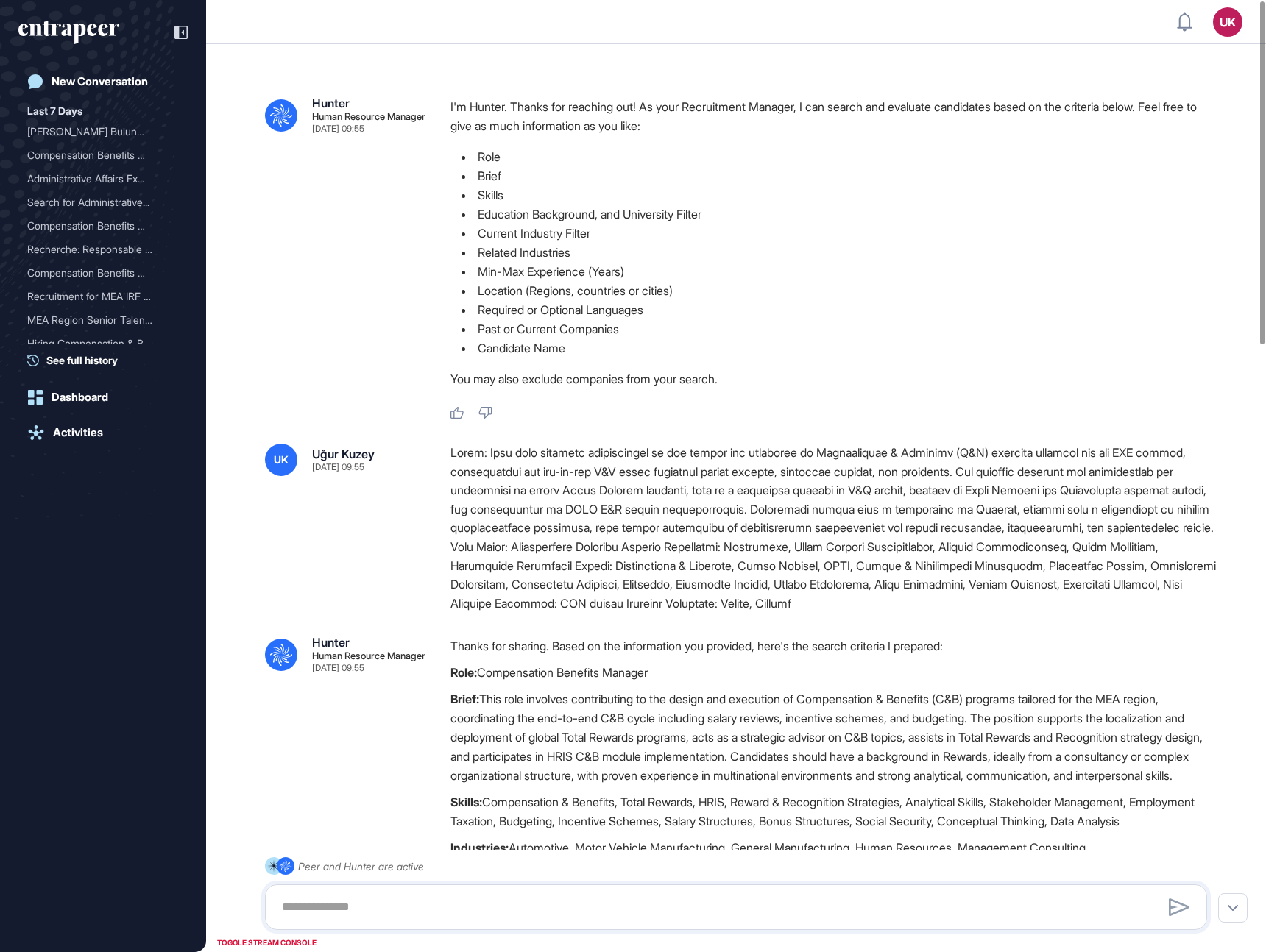
click at [586, 496] on div at bounding box center [834, 528] width 769 height 169
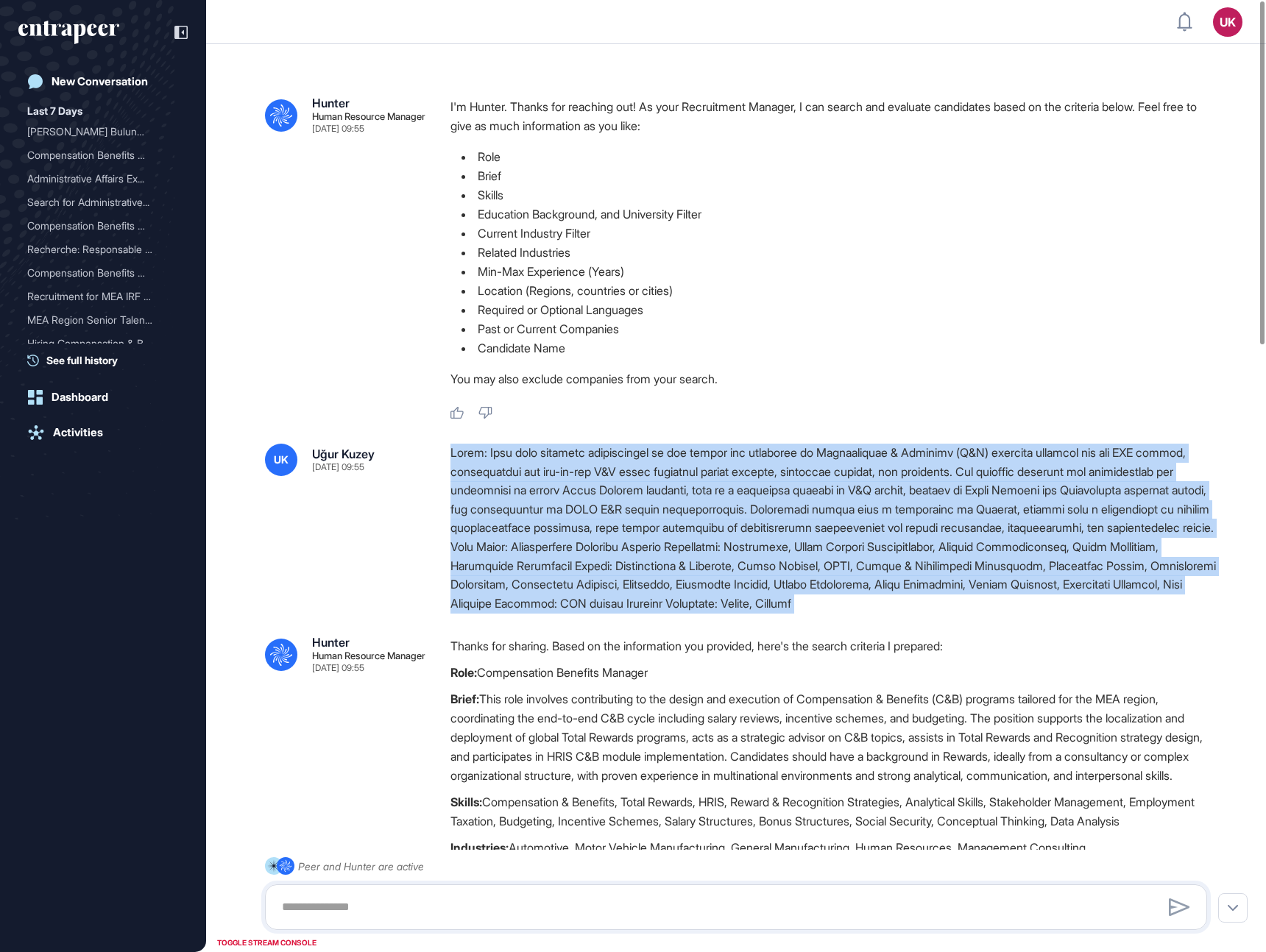
click at [586, 496] on div at bounding box center [834, 528] width 769 height 169
copy div "Brief: This role involves contributing to the design and execution of Compensat…"
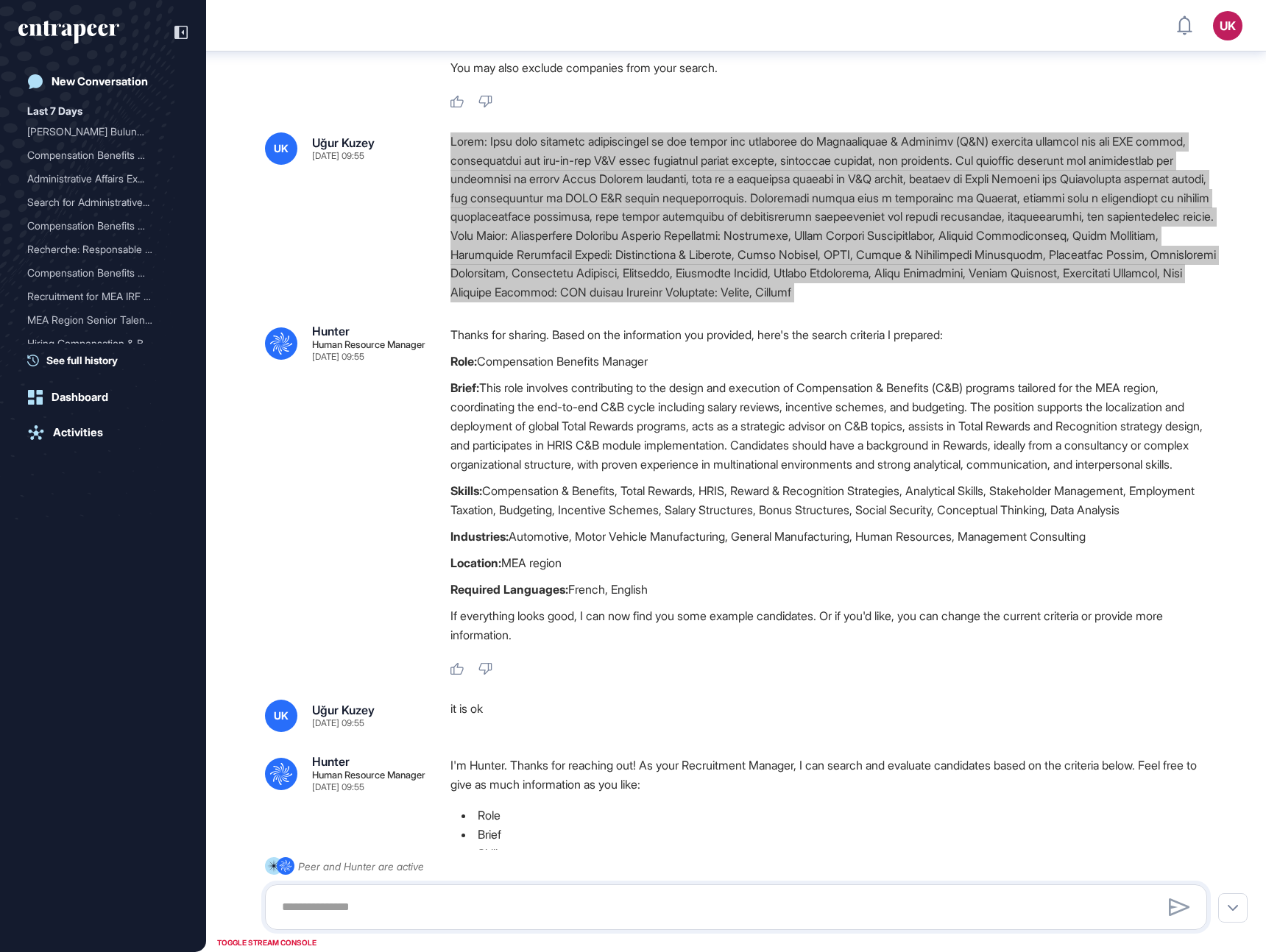
scroll to position [747, 0]
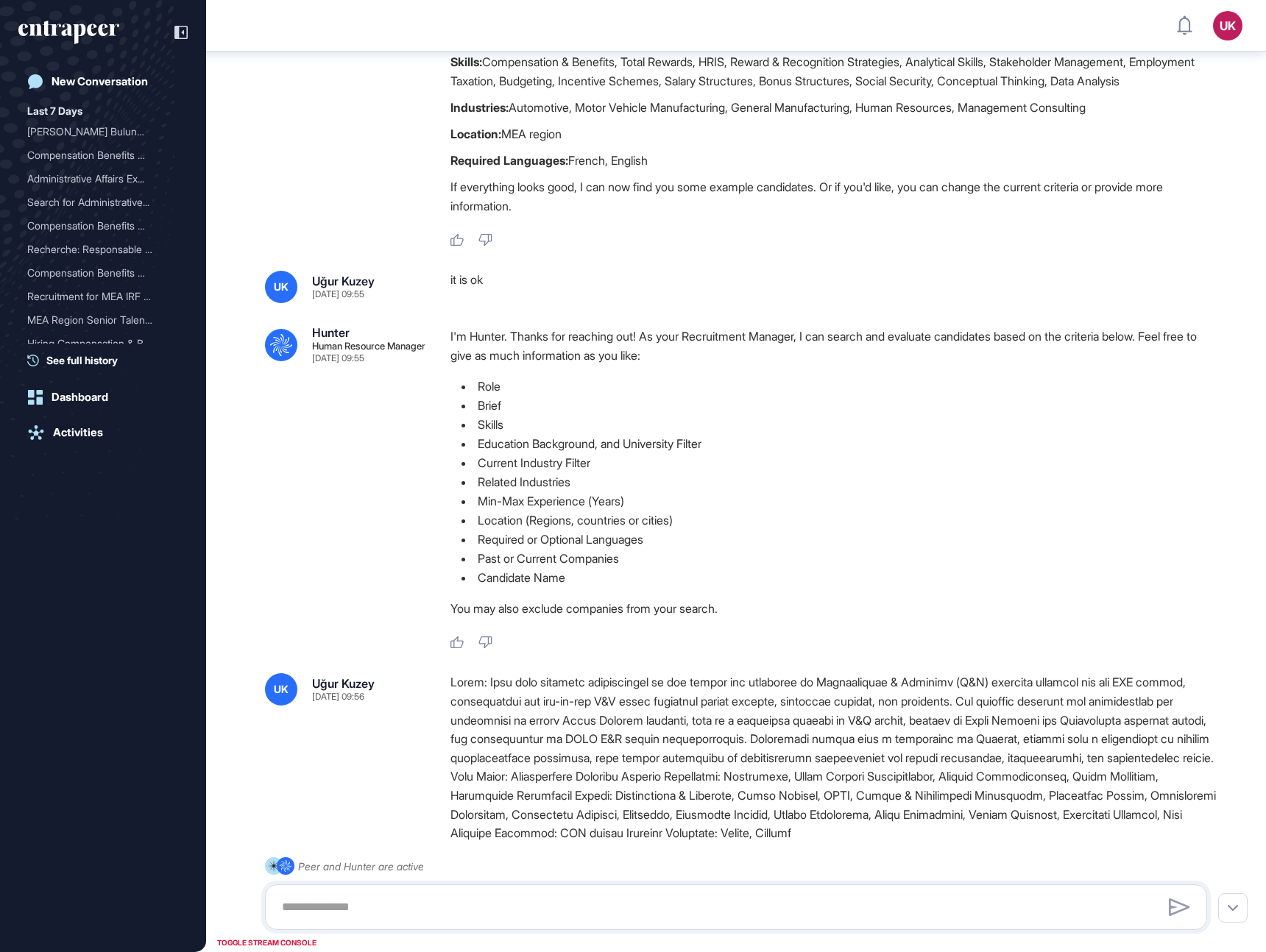
click at [471, 303] on div "it is ok" at bounding box center [834, 287] width 769 height 33
copy div "it is ok .cls-2{fill:#fff}"
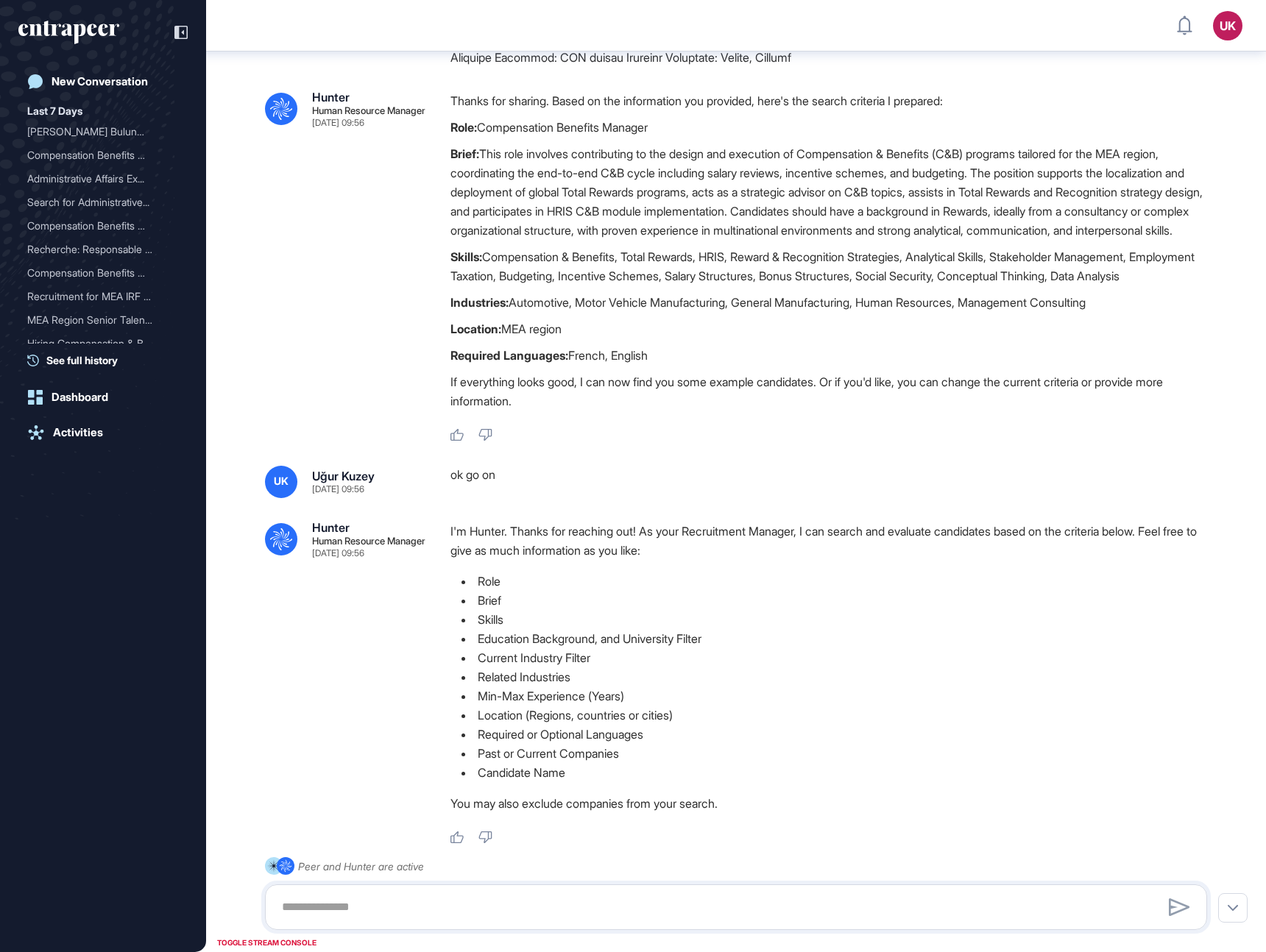
scroll to position [1601, 0]
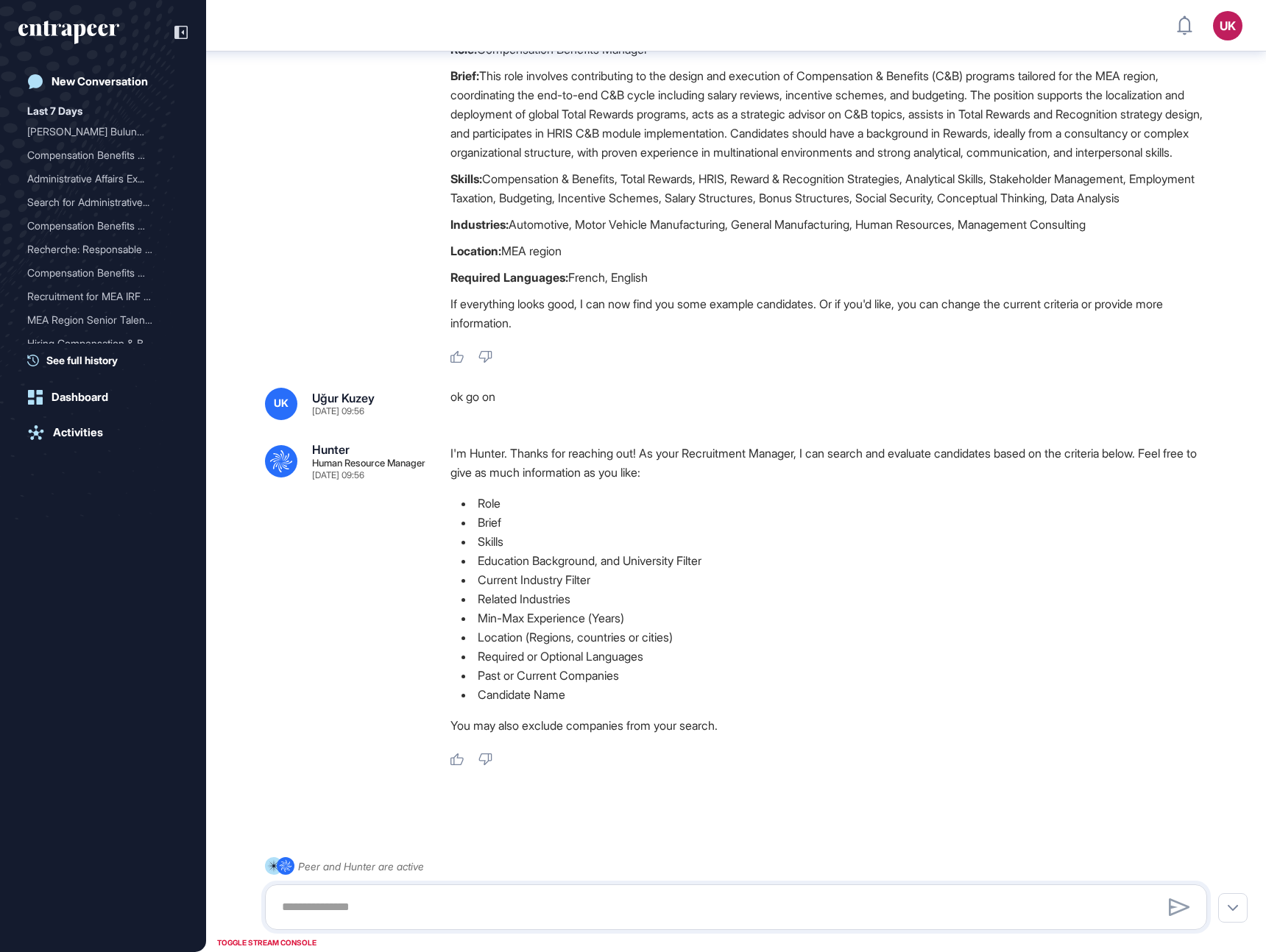
click at [480, 420] on div "ok go on" at bounding box center [834, 404] width 769 height 33
copy div "ok go on .cls-2{fill:#fff}"
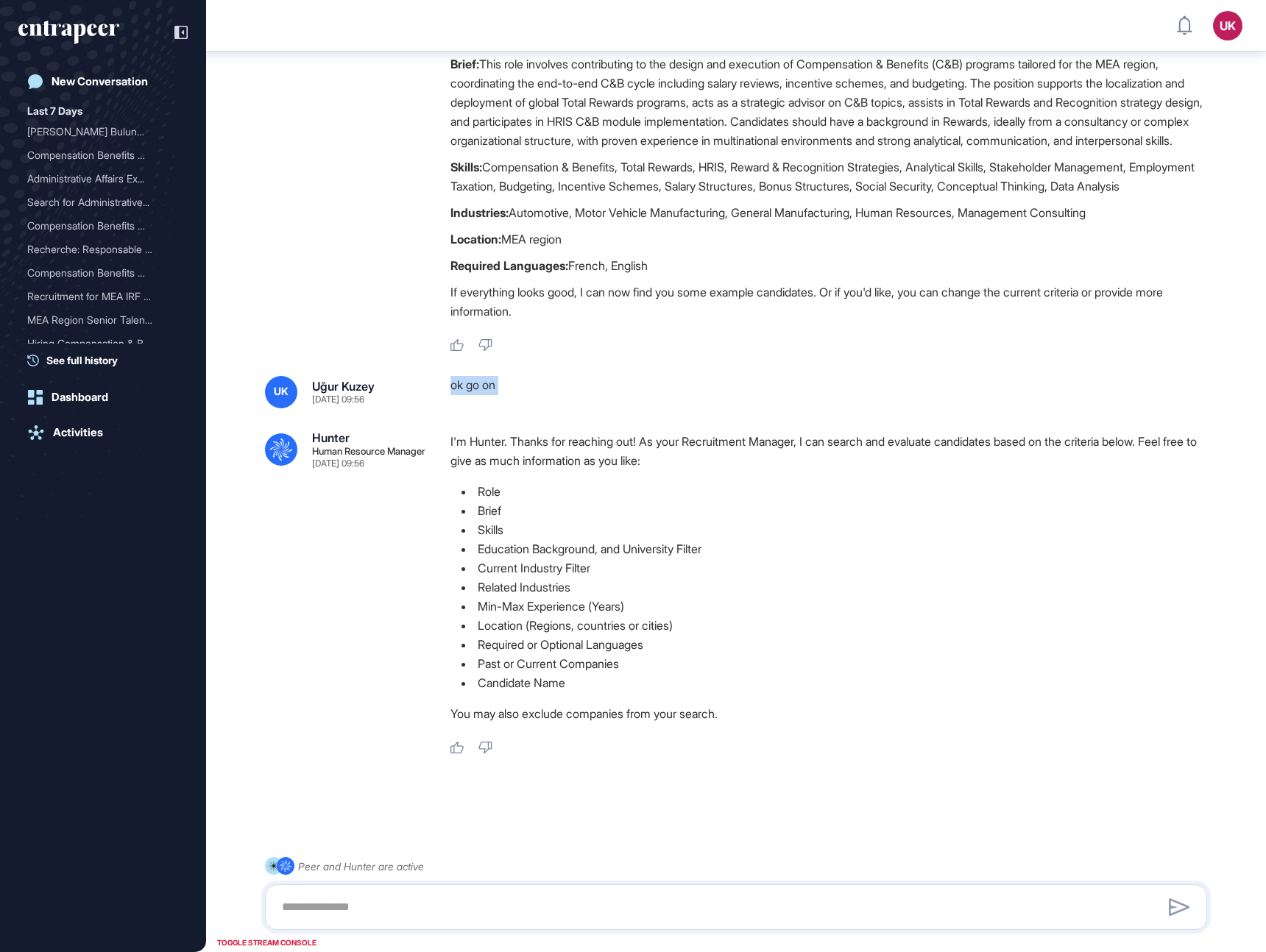
scroll to position [1690, 0]
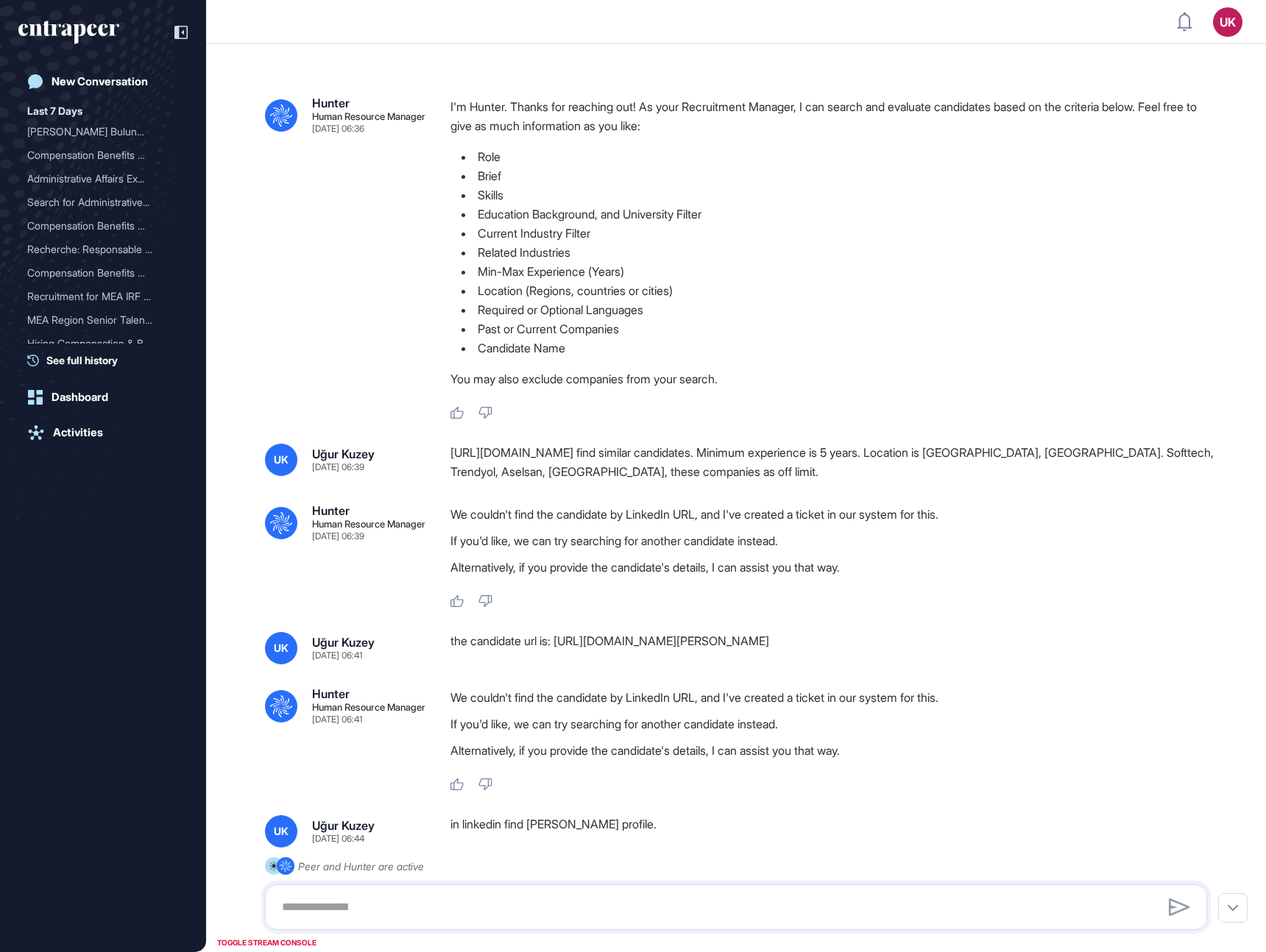
scroll to position [1, 1]
